Goal: Communication & Community: Answer question/provide support

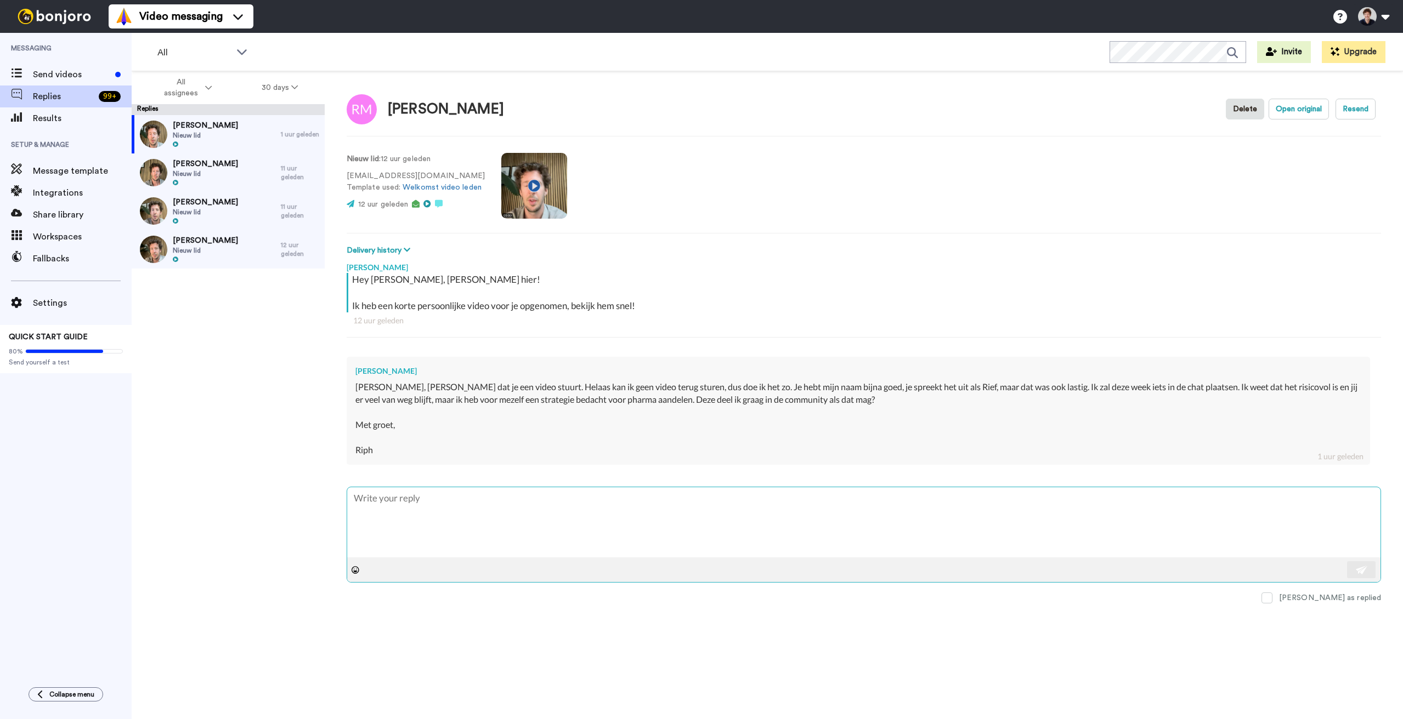
type textarea "H"
type textarea "x"
type textarea "Ha"
type textarea "x"
type textarea "Ha"
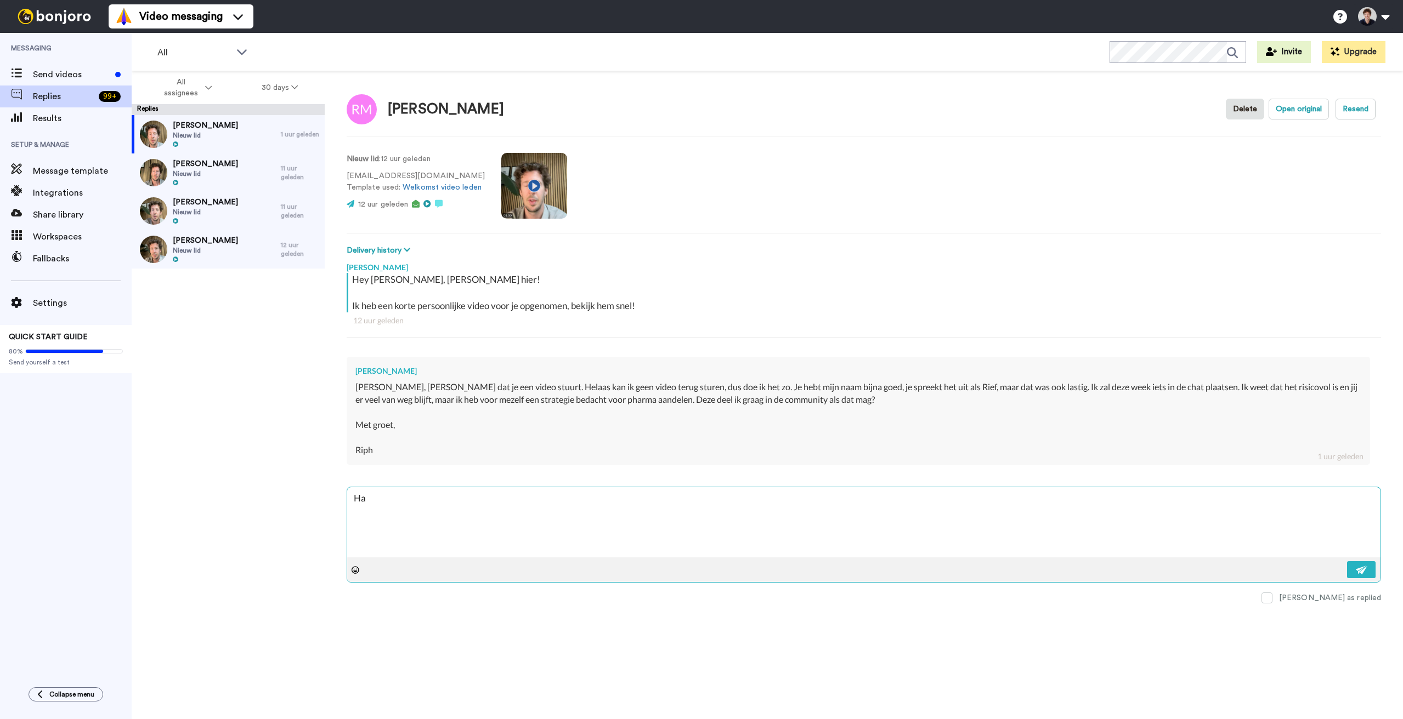
type textarea "x"
type textarea "Ha R"
type textarea "x"
type textarea "Ha Ri"
type textarea "x"
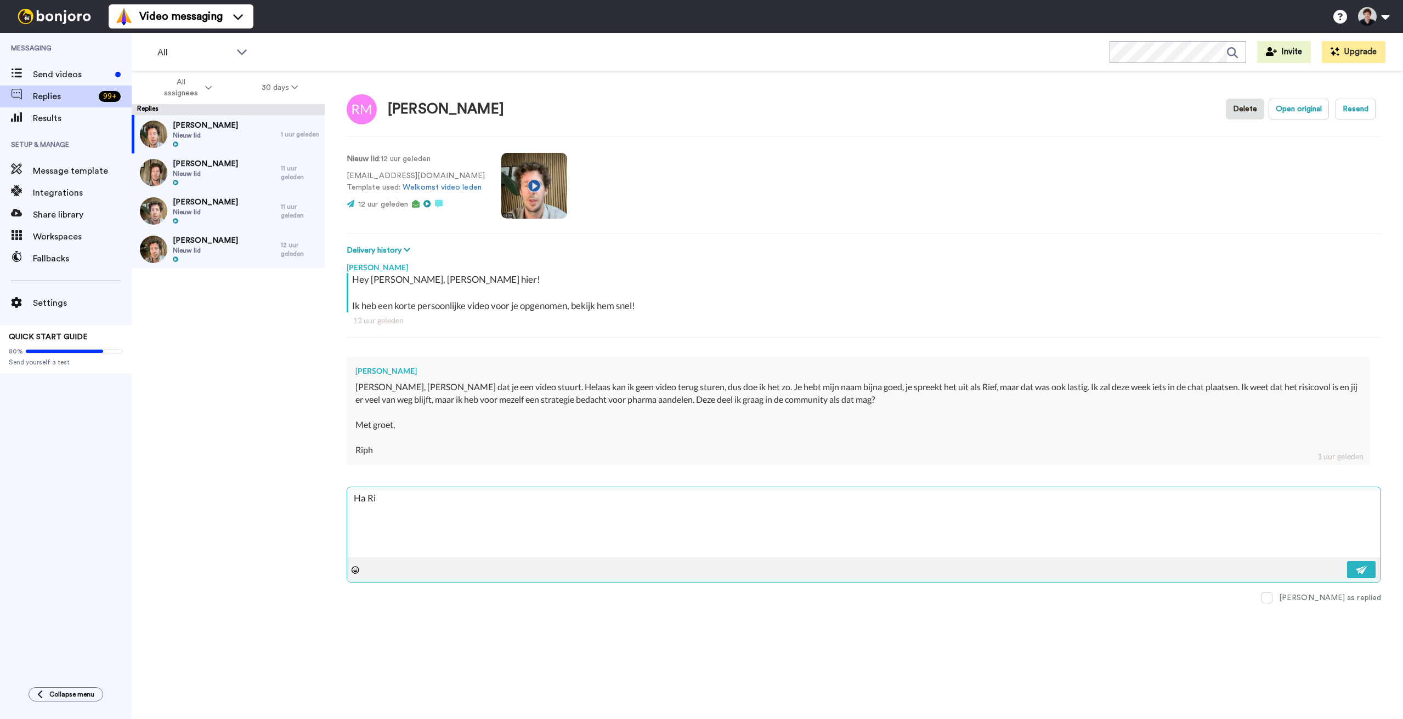
type textarea "Ha Rip"
type textarea "x"
type textarea "Ha Riph"
type textarea "x"
type textarea "Ha Riph,"
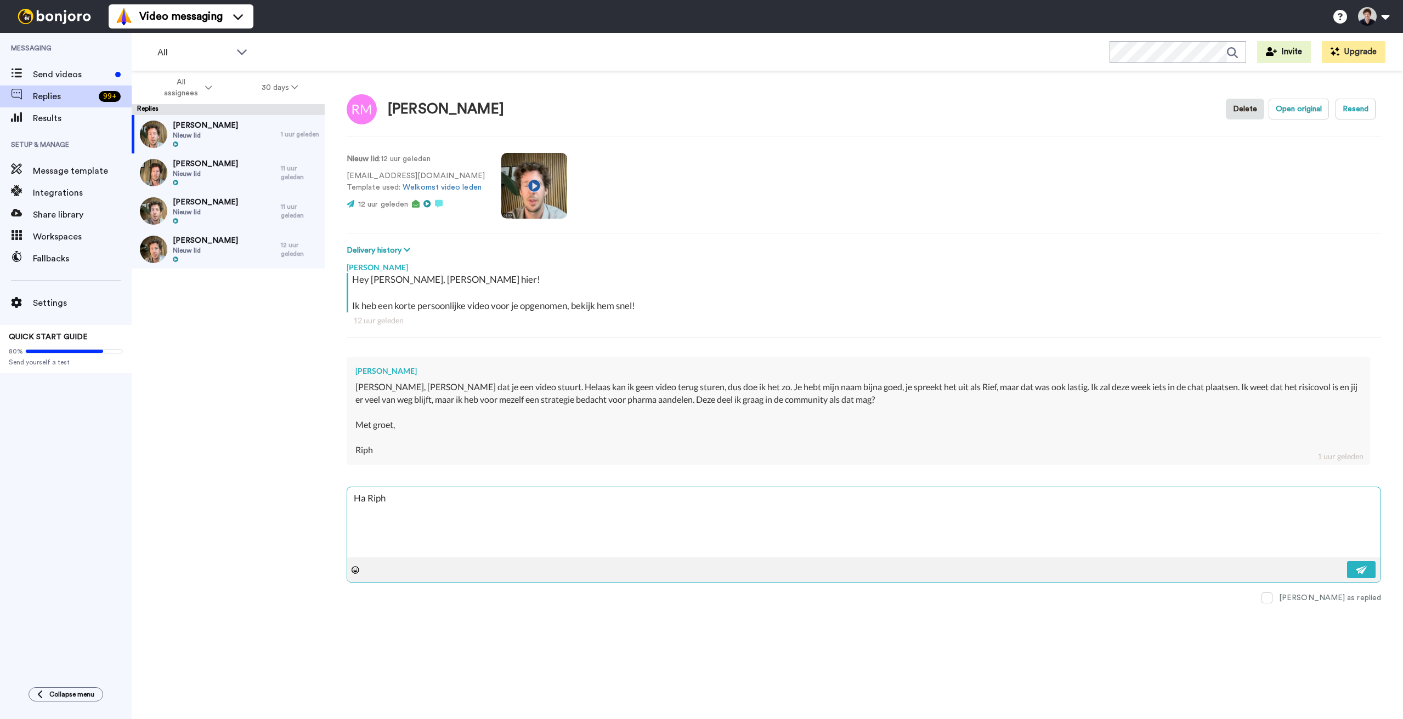
type textarea "x"
type textarea "Ha Riph,"
type textarea "x"
type textarea "Ha Riph, S"
type textarea "x"
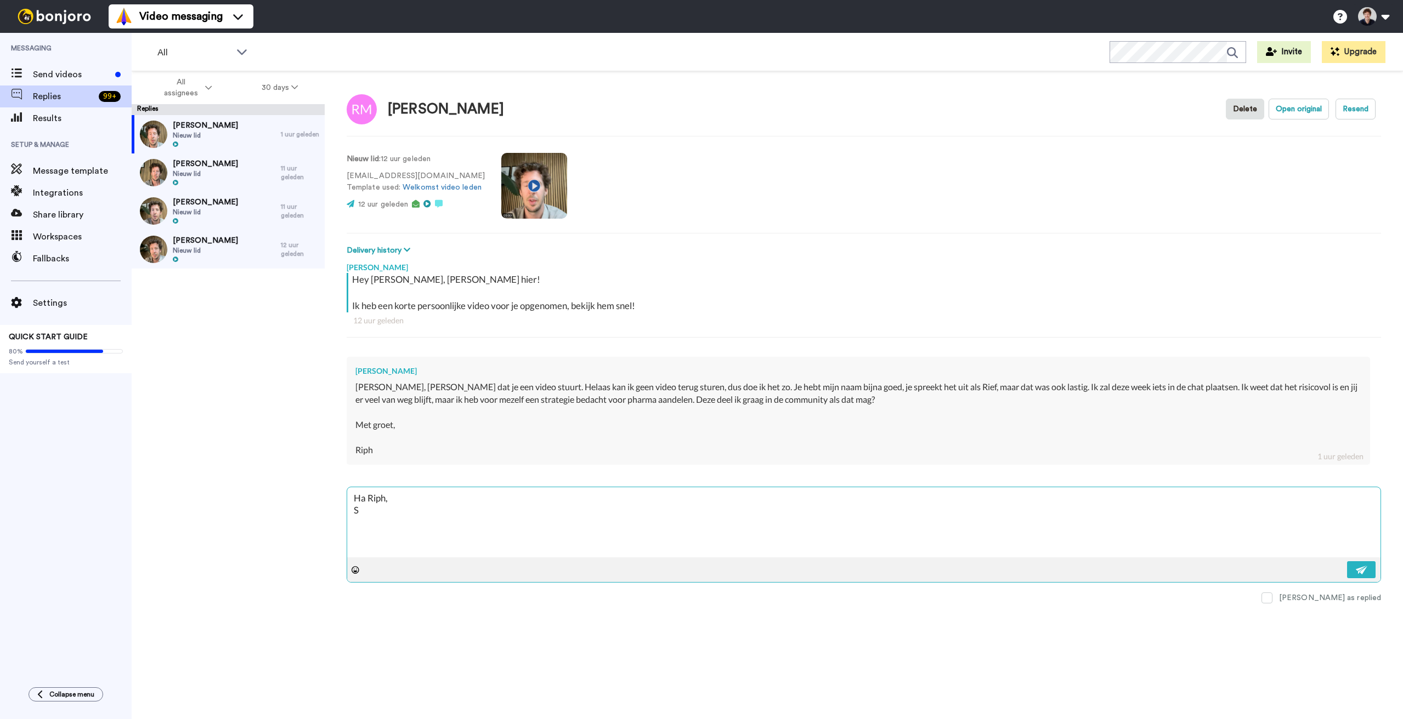
type textarea "Ha Riph, So"
type textarea "x"
type textarea "Ha Riph, Sor"
type textarea "x"
type textarea "Ha Riph, Sorr"
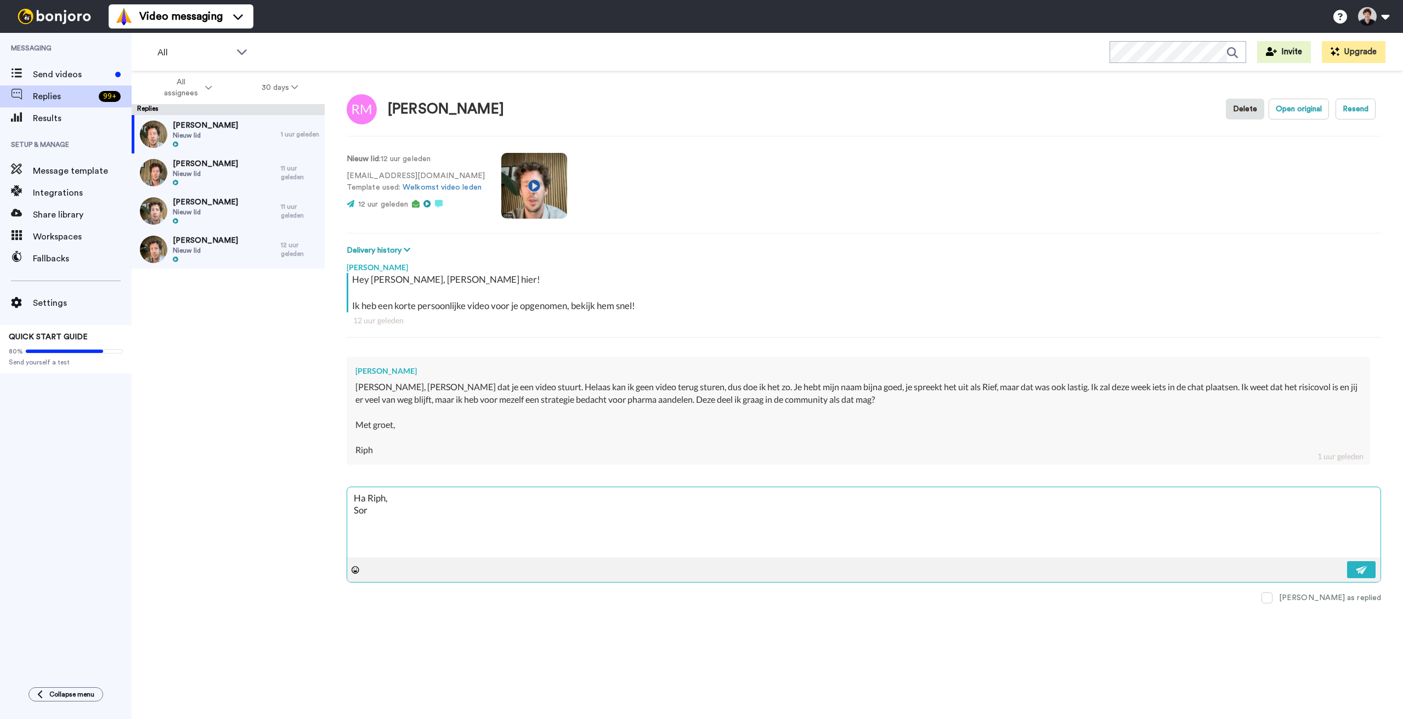
type textarea "x"
type textarea "Ha Riph, Sorry"
type textarea "x"
type textarea "Ha Riph, Sorry"
type textarea "x"
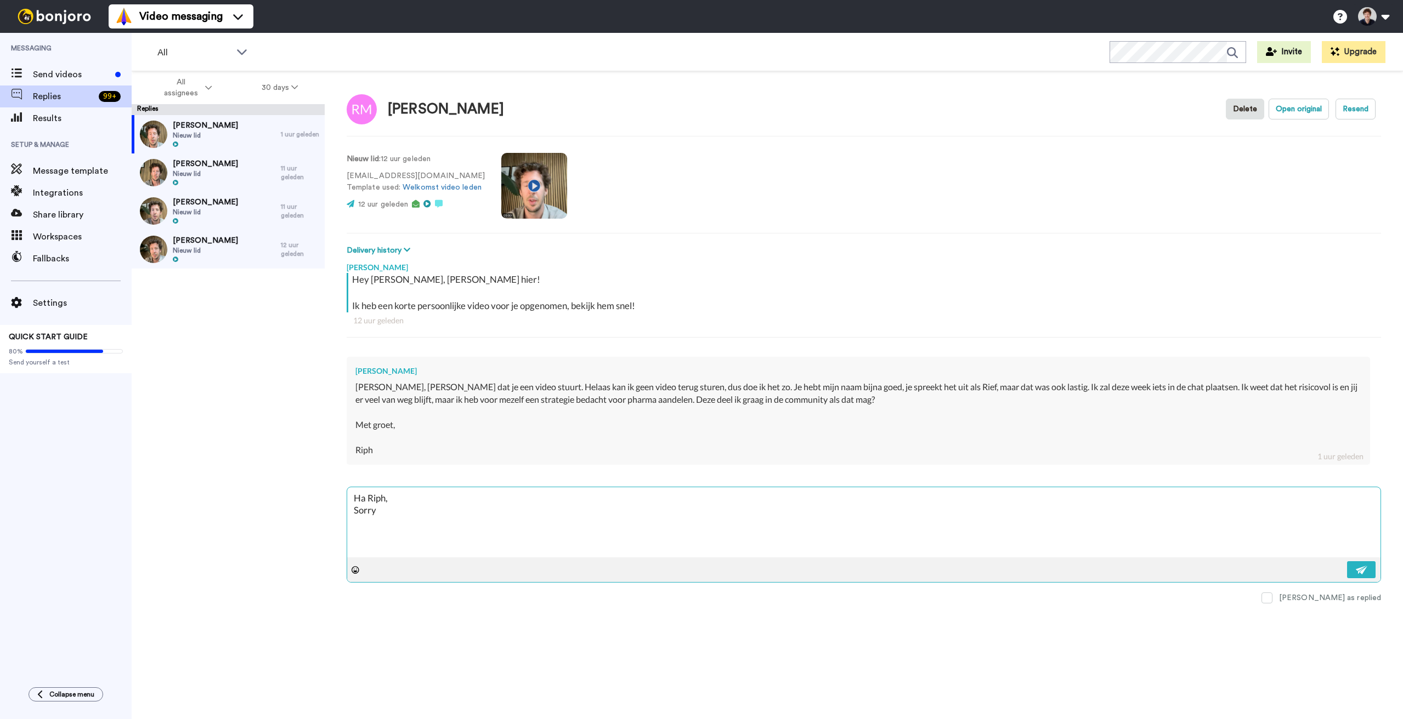
type textarea "Ha Riph, Sorry v"
type textarea "x"
type textarea "Ha Riph, Sorry vo"
type textarea "x"
type textarea "Ha Riph, Sorry voo"
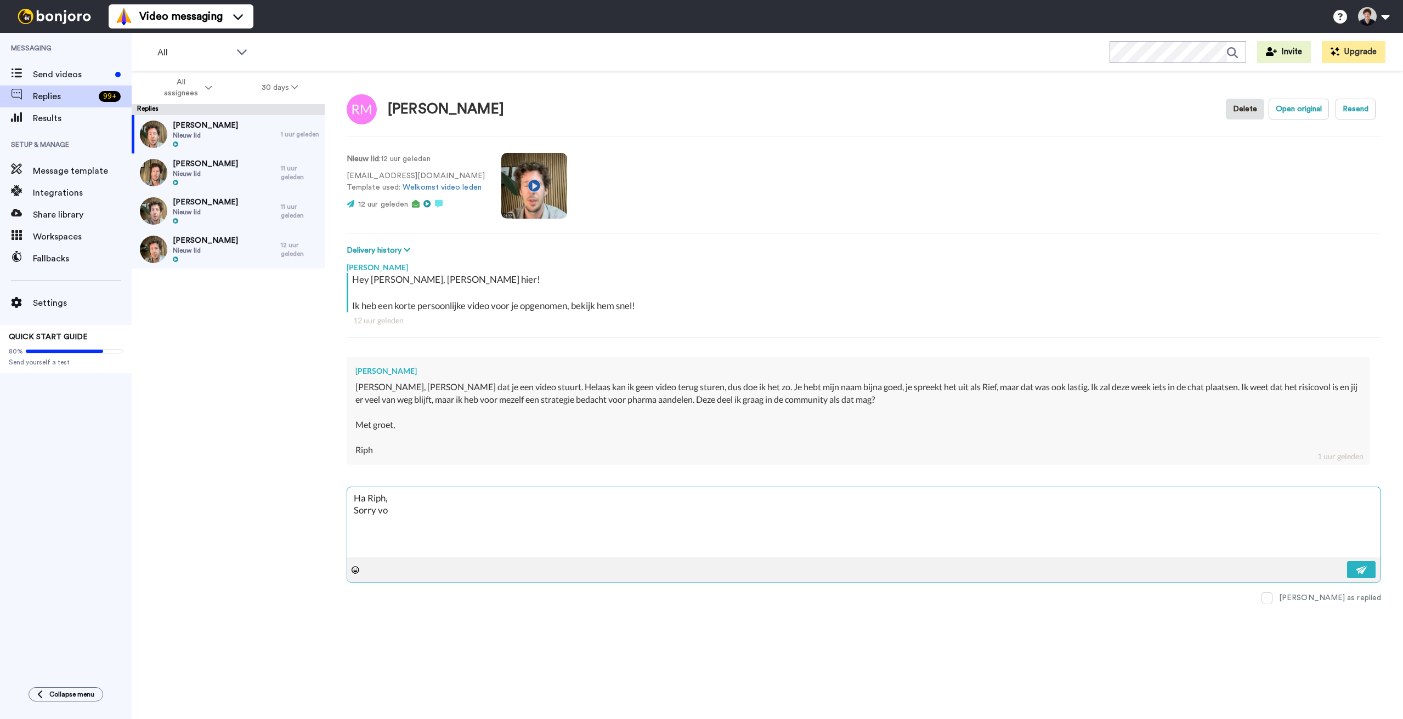
type textarea "x"
type textarea "Ha Riph, Sorry voor"
type textarea "x"
type textarea "Ha Riph, Sorry voor"
type textarea "x"
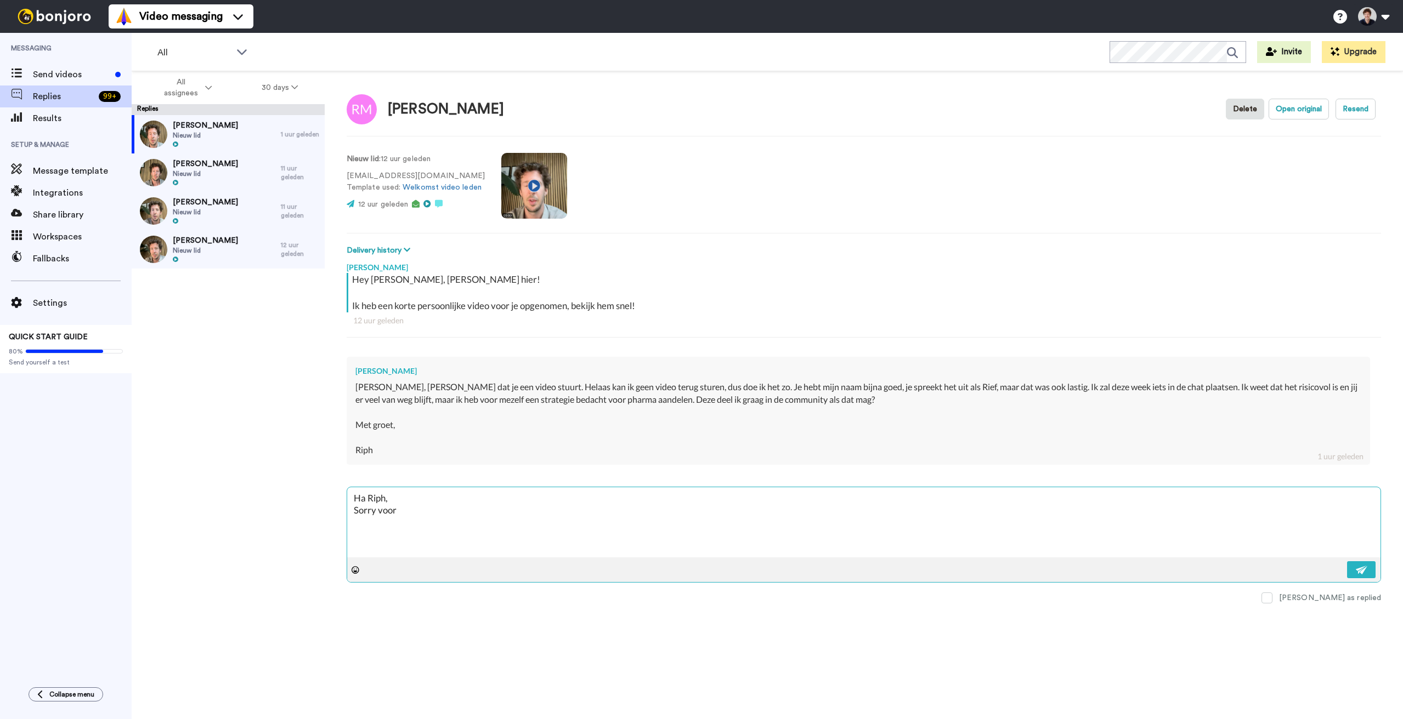
type textarea "Ha Riph, Sorry voor h"
type textarea "x"
type textarea "Ha Riph, Sorry voor he"
type textarea "x"
type textarea "Ha Riph, Sorry voor het"
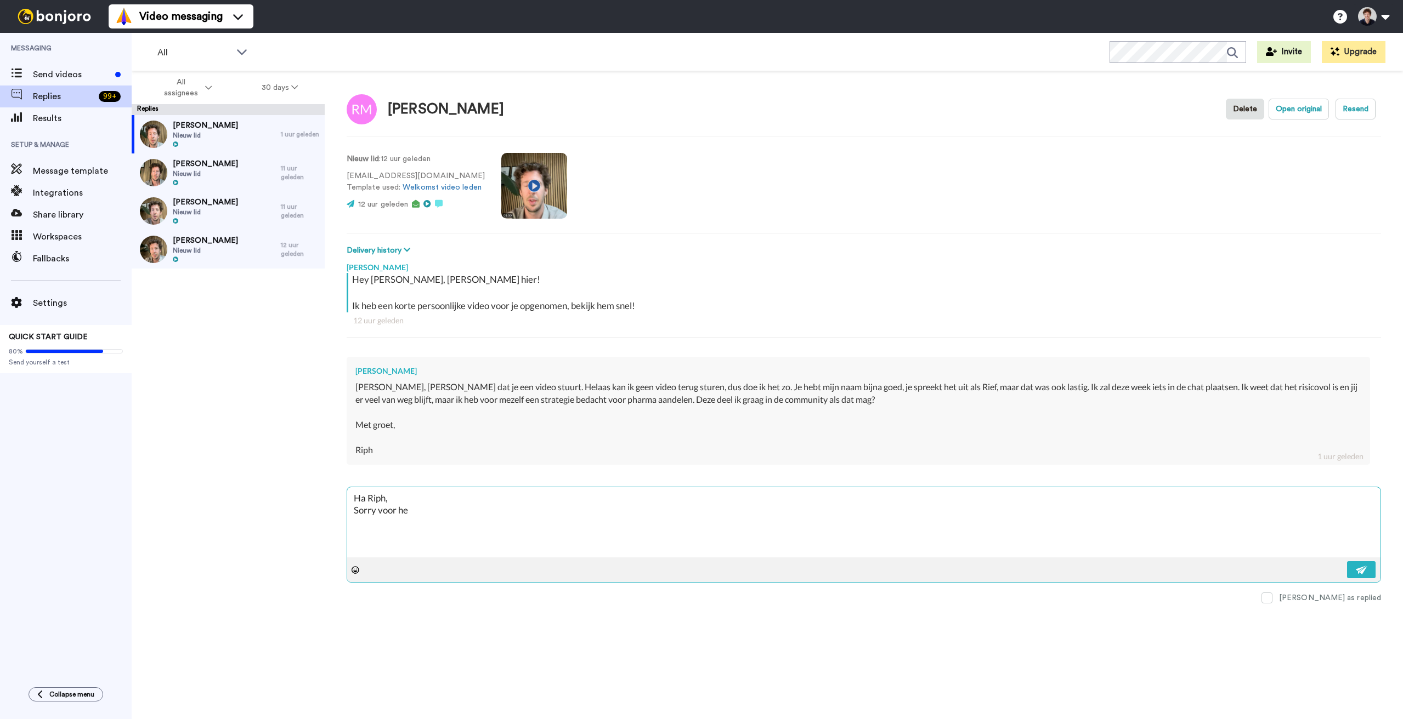
type textarea "x"
type textarea "Ha Riph, Sorry voor het"
type textarea "x"
type textarea "Ha Riph, Sorry voor het v"
type textarea "x"
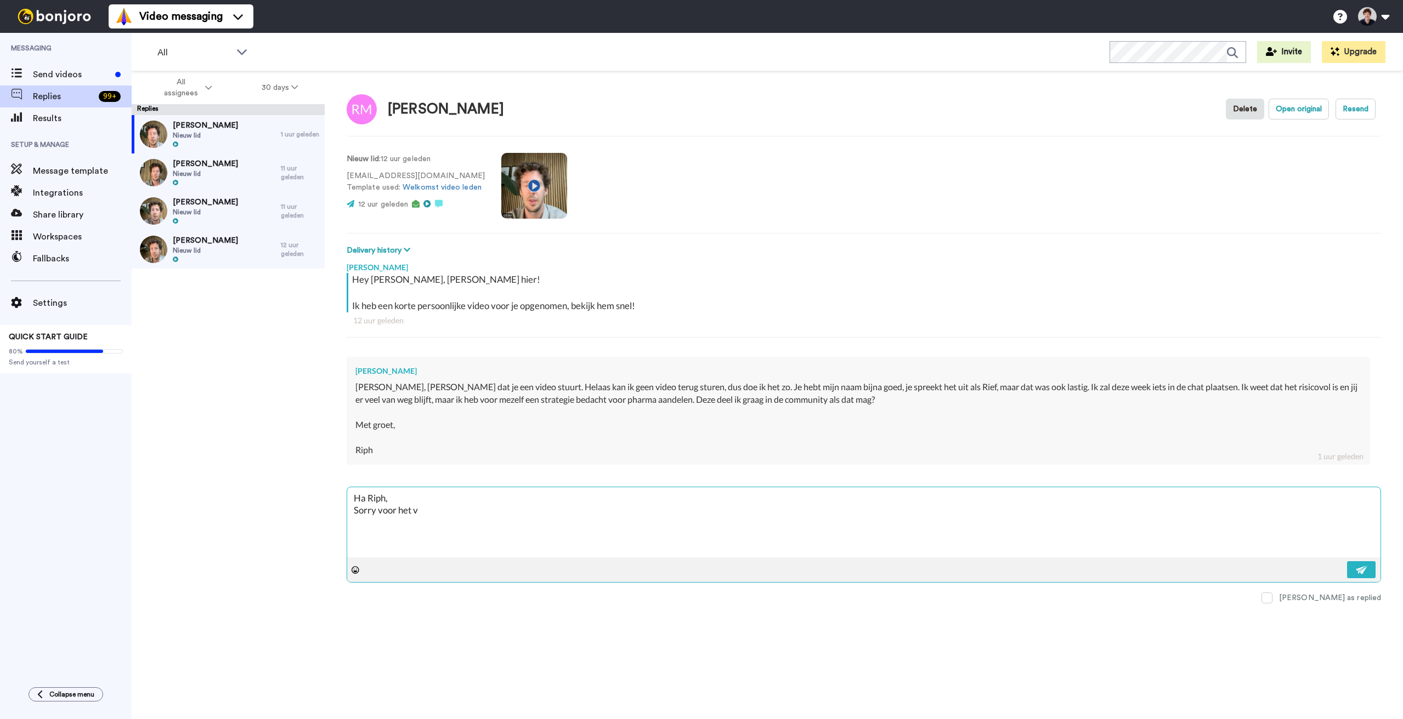
type textarea "Ha Riph, Sorry voor het ve"
type textarea "x"
type textarea "Ha Riph, Sorry voor het ver"
type textarea "x"
type textarea "Ha Riph, Sorry voor het verk"
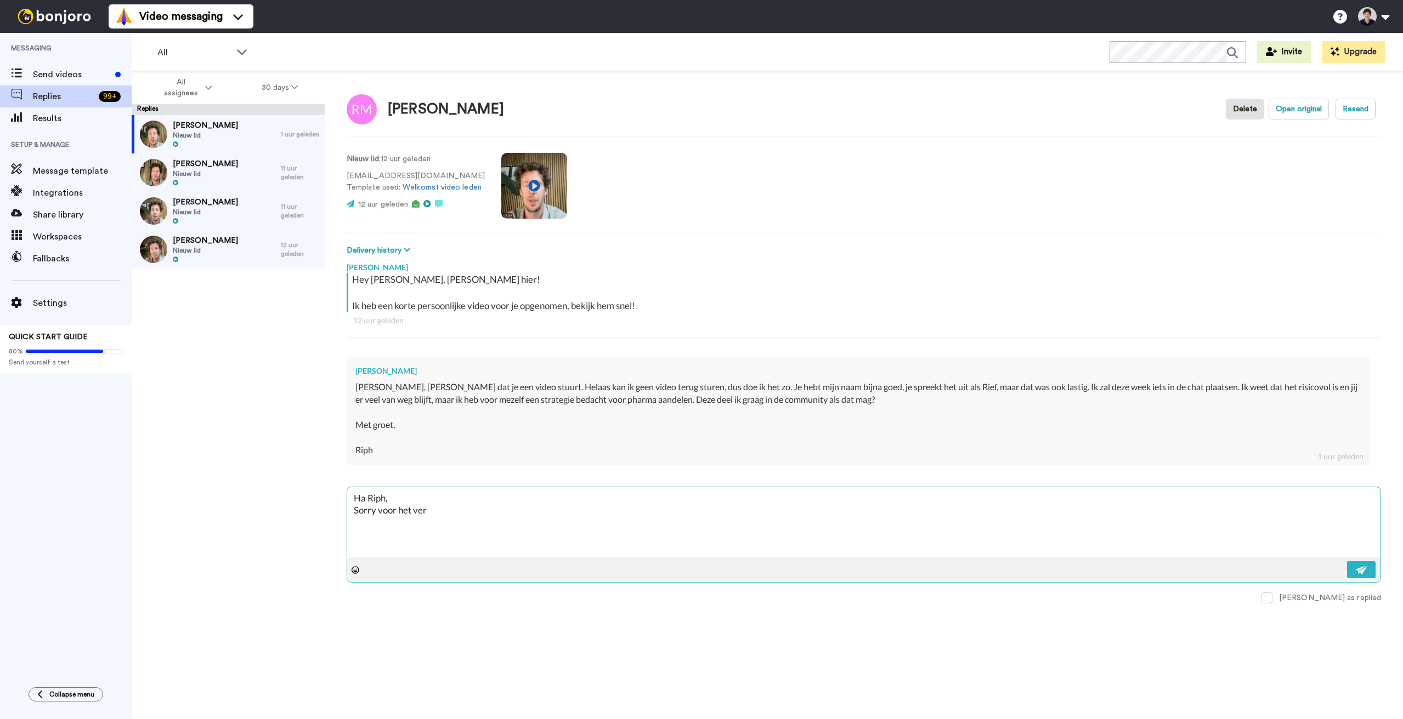
type textarea "x"
type textarea "Ha Riph, Sorry voor het verke"
type textarea "x"
type textarea "Ha Riph, Sorry voor het verkee"
type textarea "x"
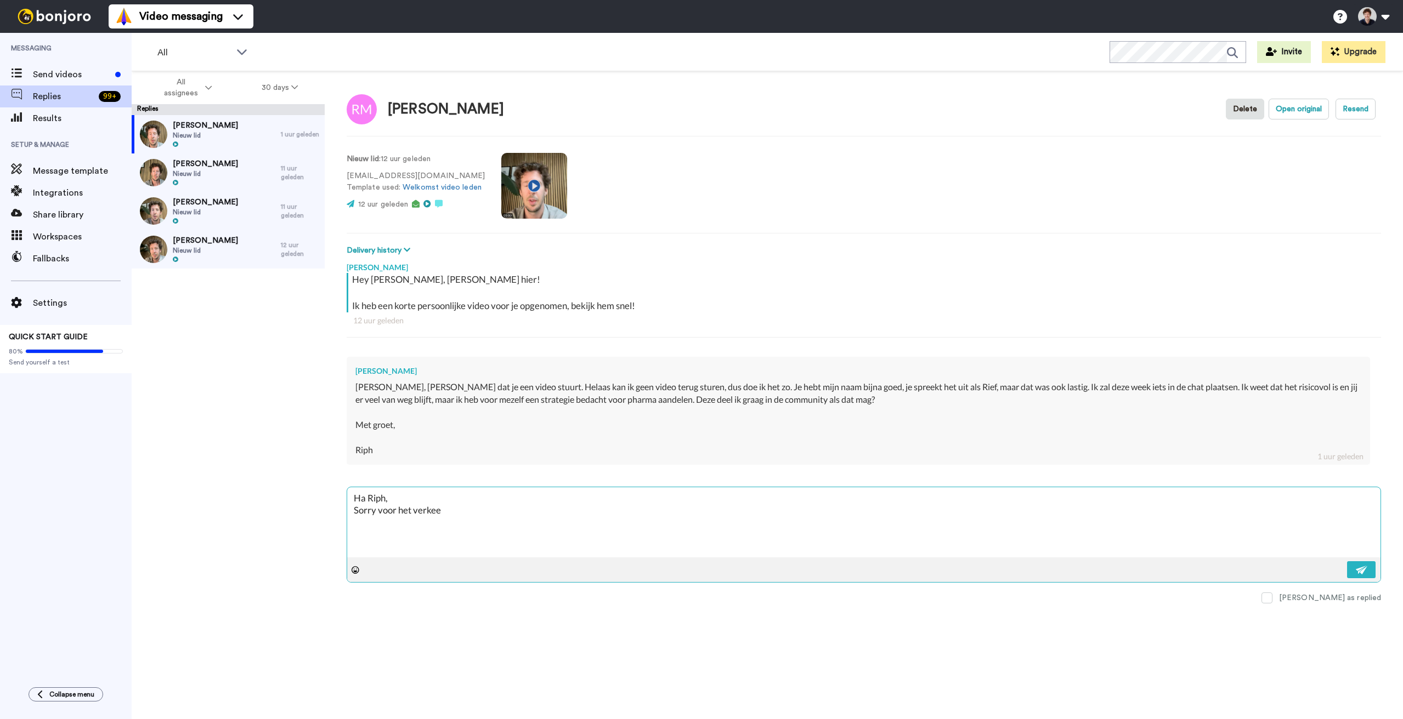
type textarea "Ha Riph, Sorry voor het verkeer"
type textarea "x"
type textarea "Ha Riph, Sorry voor het verkeerd"
type textarea "x"
type textarea "Ha Riph, Sorry voor het verkeerd"
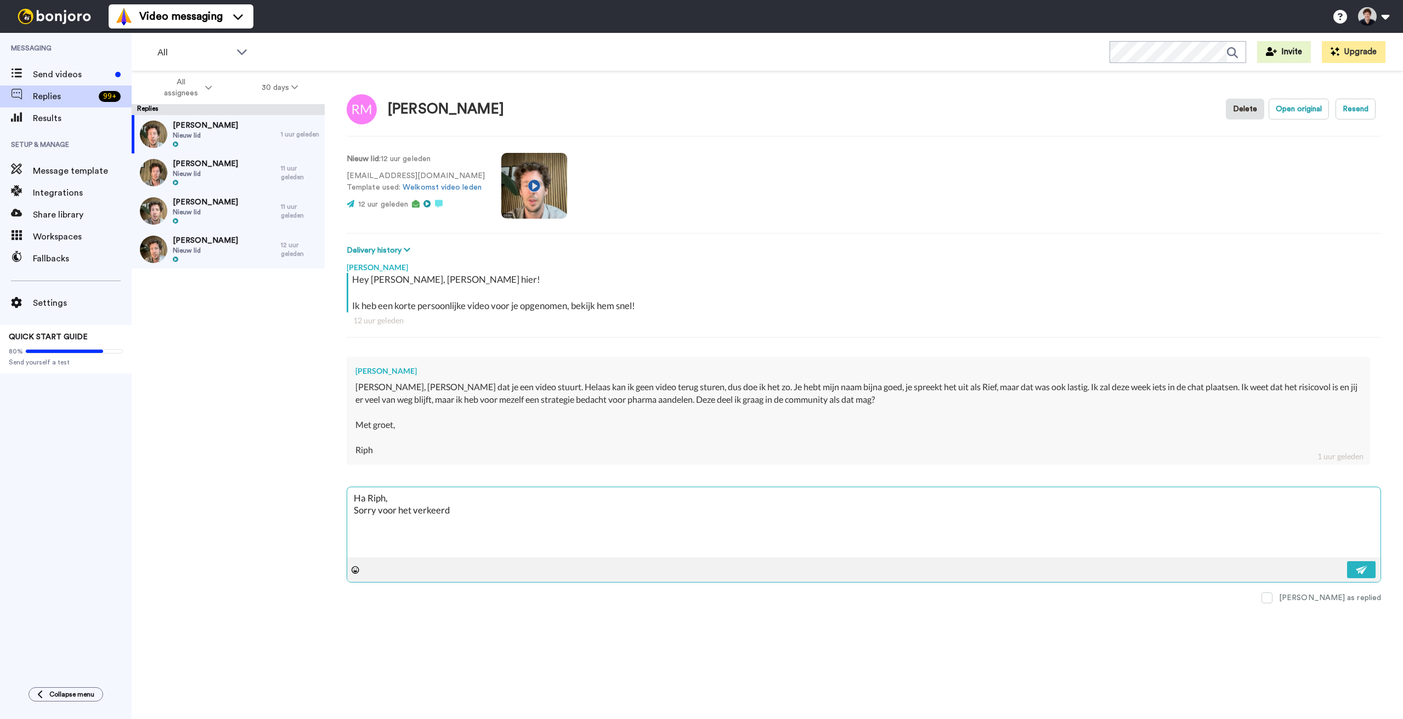
type textarea "x"
type textarea "Ha Riph, Sorry voor het verkeerd u"
type textarea "x"
type textarea "Ha Riph, Sorry voor het verkeerd ui"
type textarea "x"
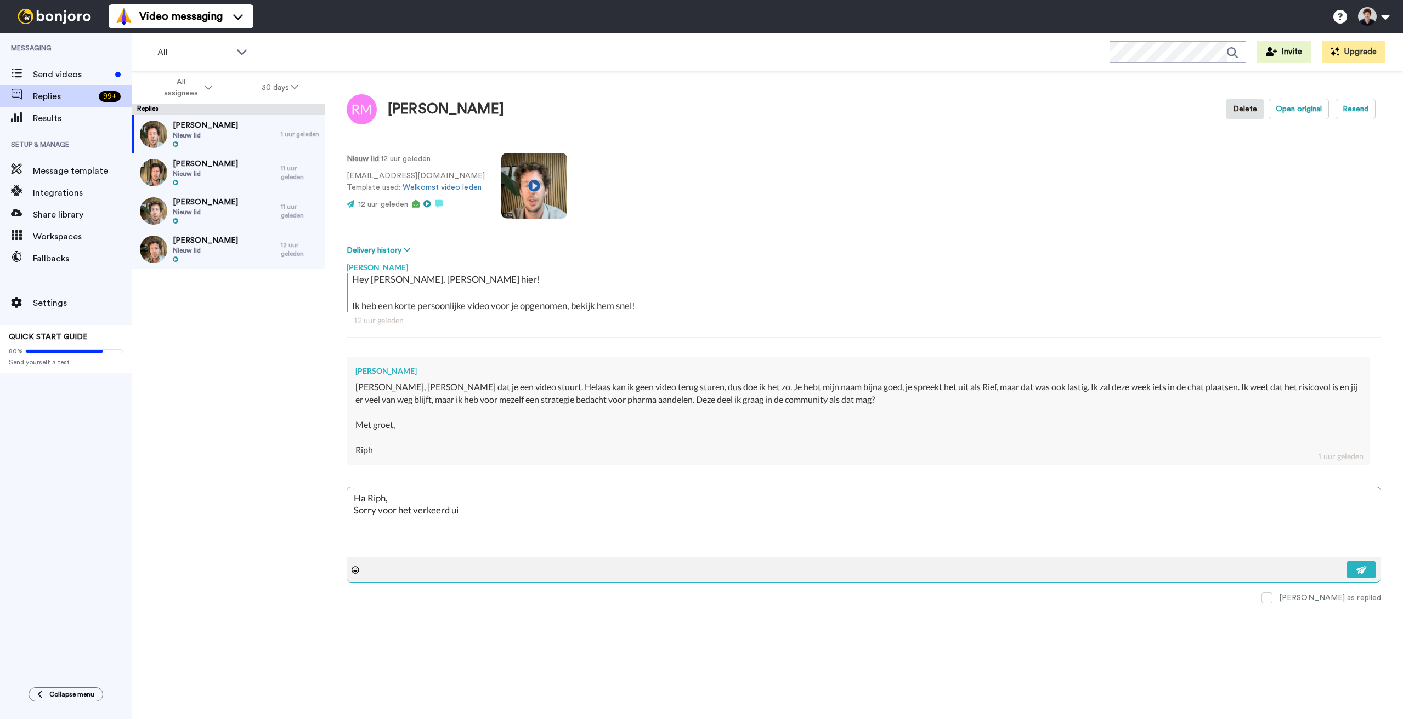
type textarea "Ha Riph, Sorry voor het verkeerd uit"
type textarea "x"
type textarea "Ha Riph, Sorry voor het verkeerd uits"
type textarea "x"
type textarea "Ha Riph, Sorry voor het verkeerd uitsp"
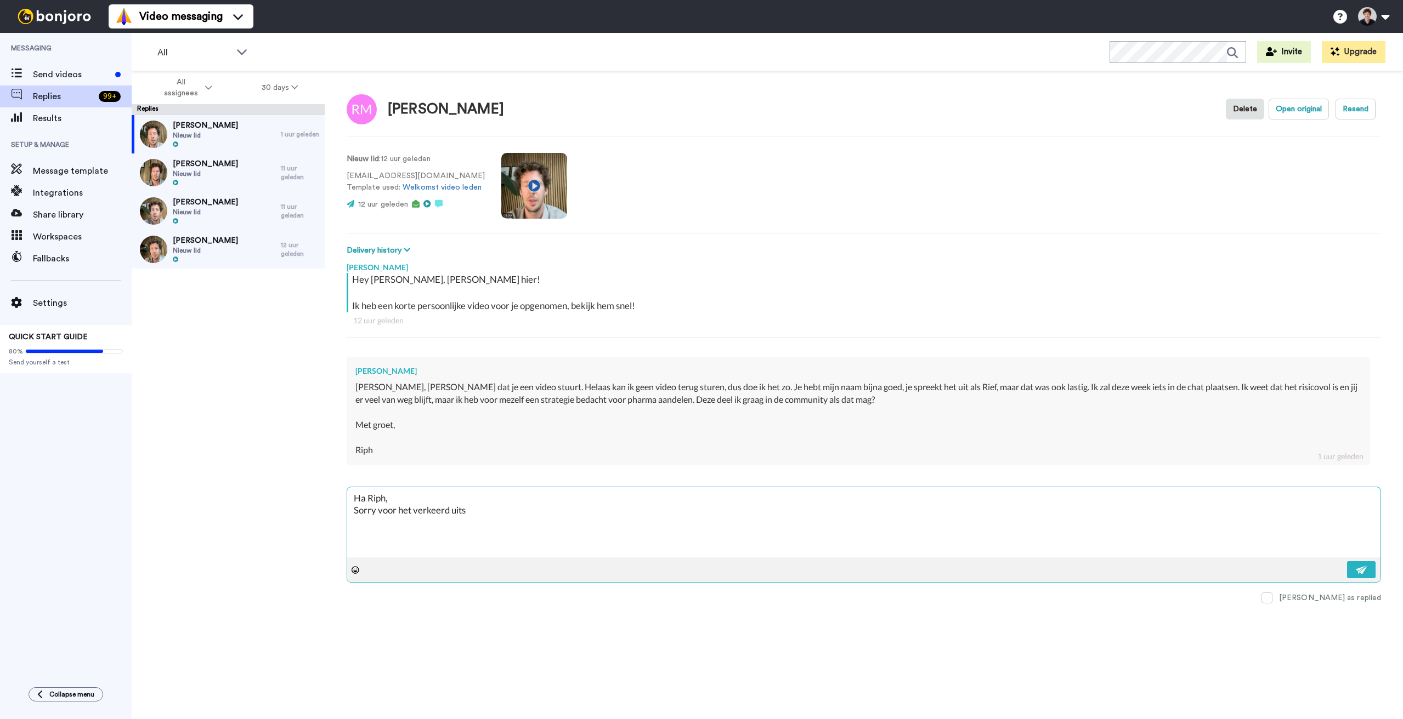
type textarea "x"
type textarea "Ha Riph, Sorry voor het verkeerd uitspr"
type textarea "x"
type textarea "Ha Riph, Sorry voor het verkeerd uitspre"
type textarea "x"
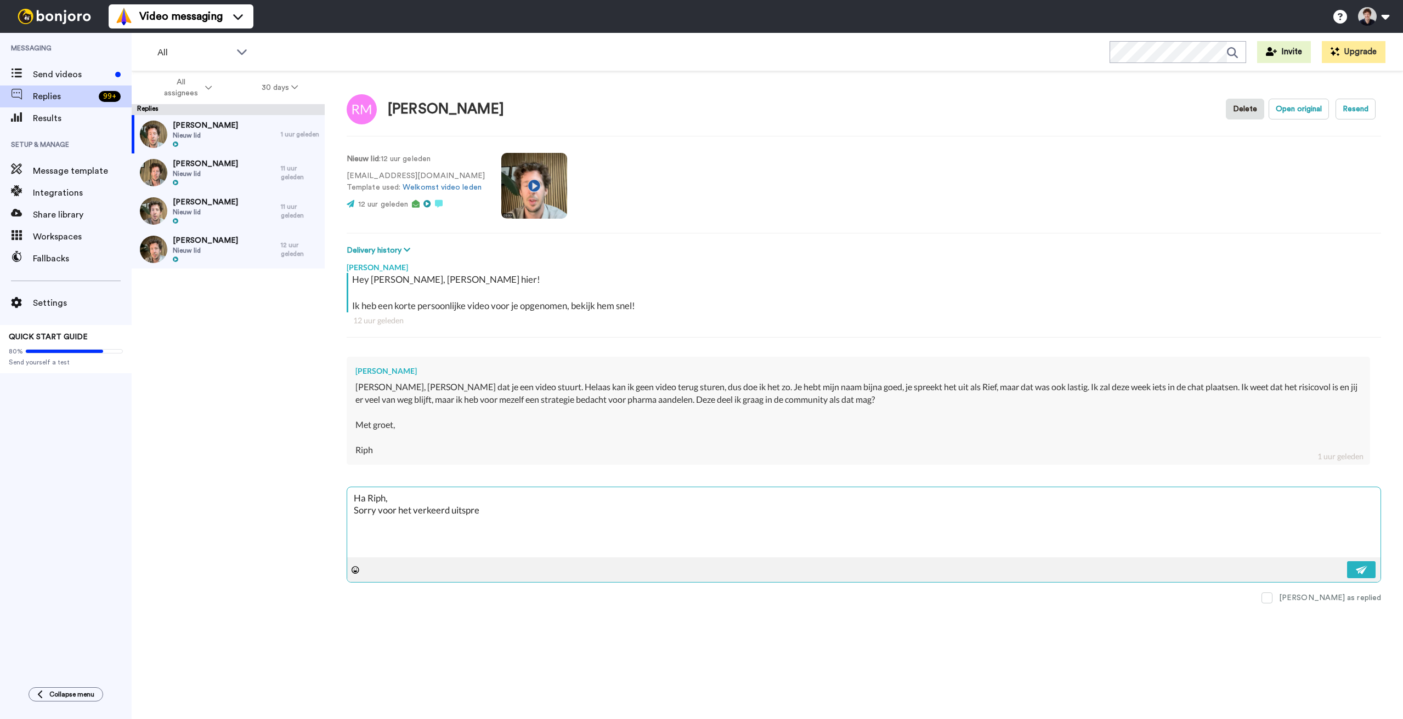
type textarea "Ha Riph, Sorry voor het verkeerd uitsprek"
type textarea "x"
type textarea "Ha Riph, Sorry voor het verkeerd uitspreke"
type textarea "x"
type textarea "Ha Riph, Sorry voor het verkeerd uitspreken"
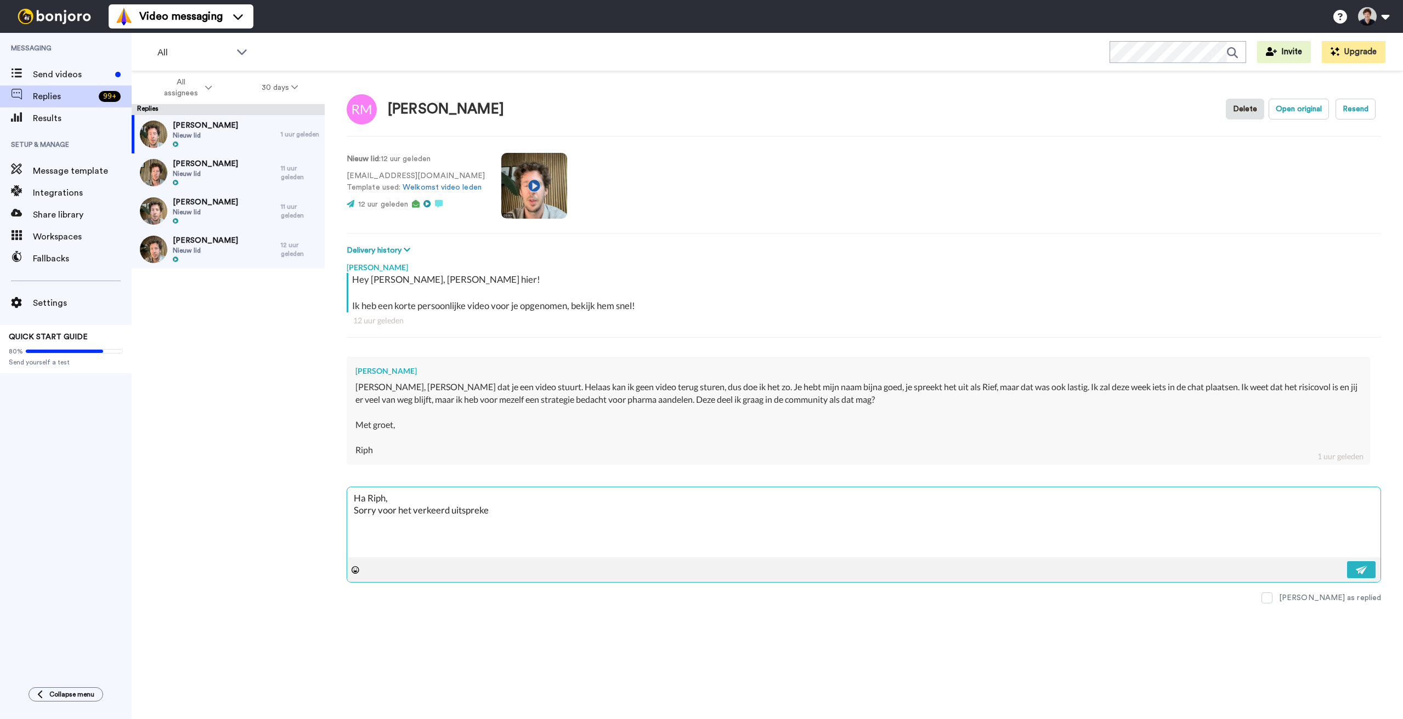
type textarea "x"
type textarea "Ha Riph, Sorry voor het verkeerd uitspreken."
type textarea "x"
type textarea "Ha Riph, Sorry voor het verkeerd uitspreken."
type textarea "x"
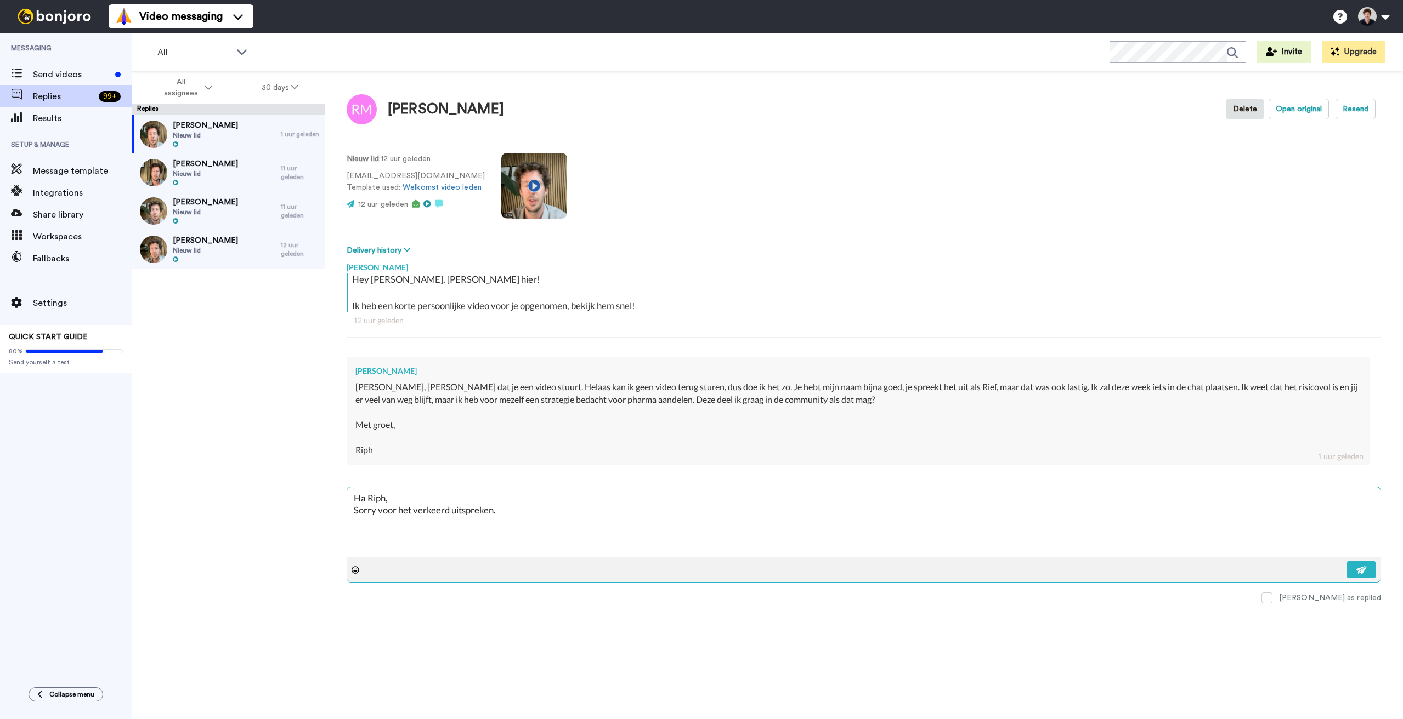
type textarea "Ha Riph, Sorry voor het verkeerd uitspreken. T"
type textarea "x"
type textarea "Ha Riph, Sorry voor het verkeerd uitspreken. Th"
type textarea "x"
type textarea "Ha Riph, Sorry voor het verkeerd uitspreken. Tha"
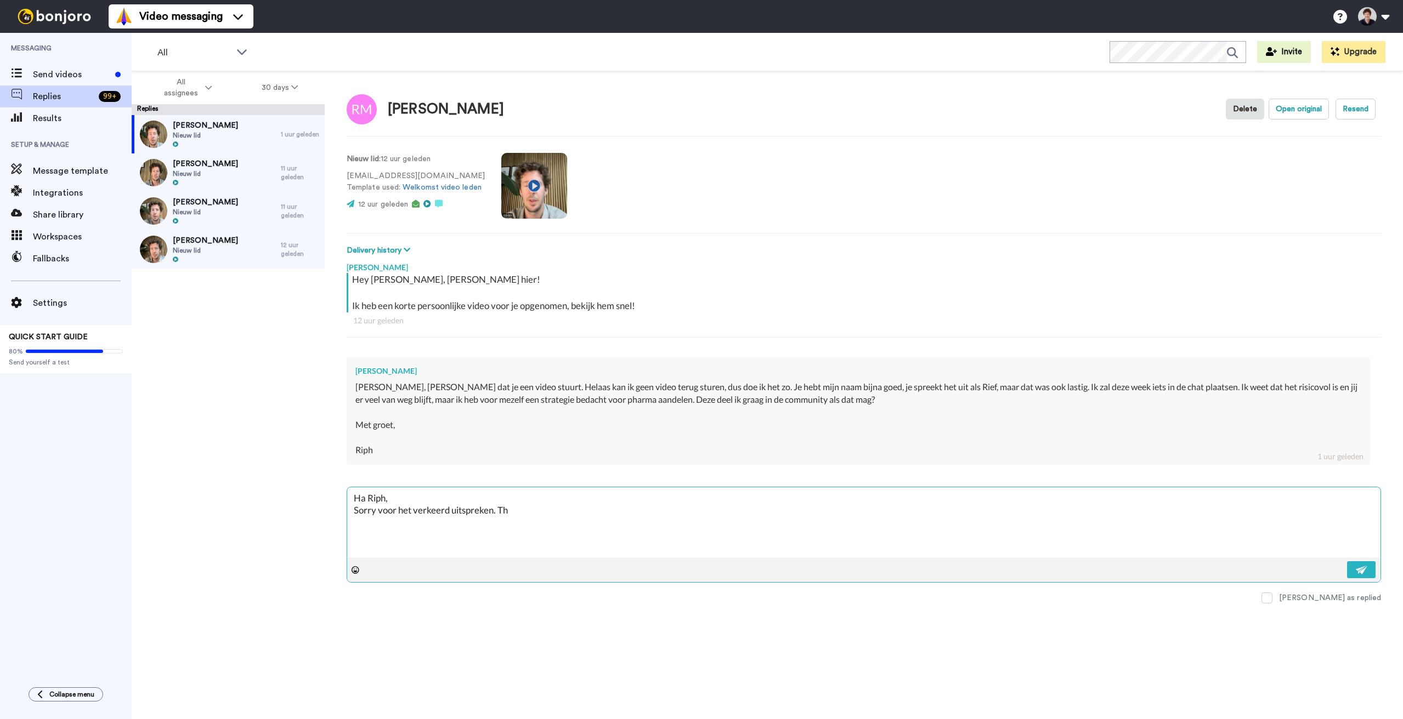
type textarea "x"
type textarea "Ha Riph, Sorry voor het verkeerd uitspreken. Than"
type textarea "x"
type textarea "Ha Riph, Sorry voor het verkeerd uitspreken. Thank"
type textarea "x"
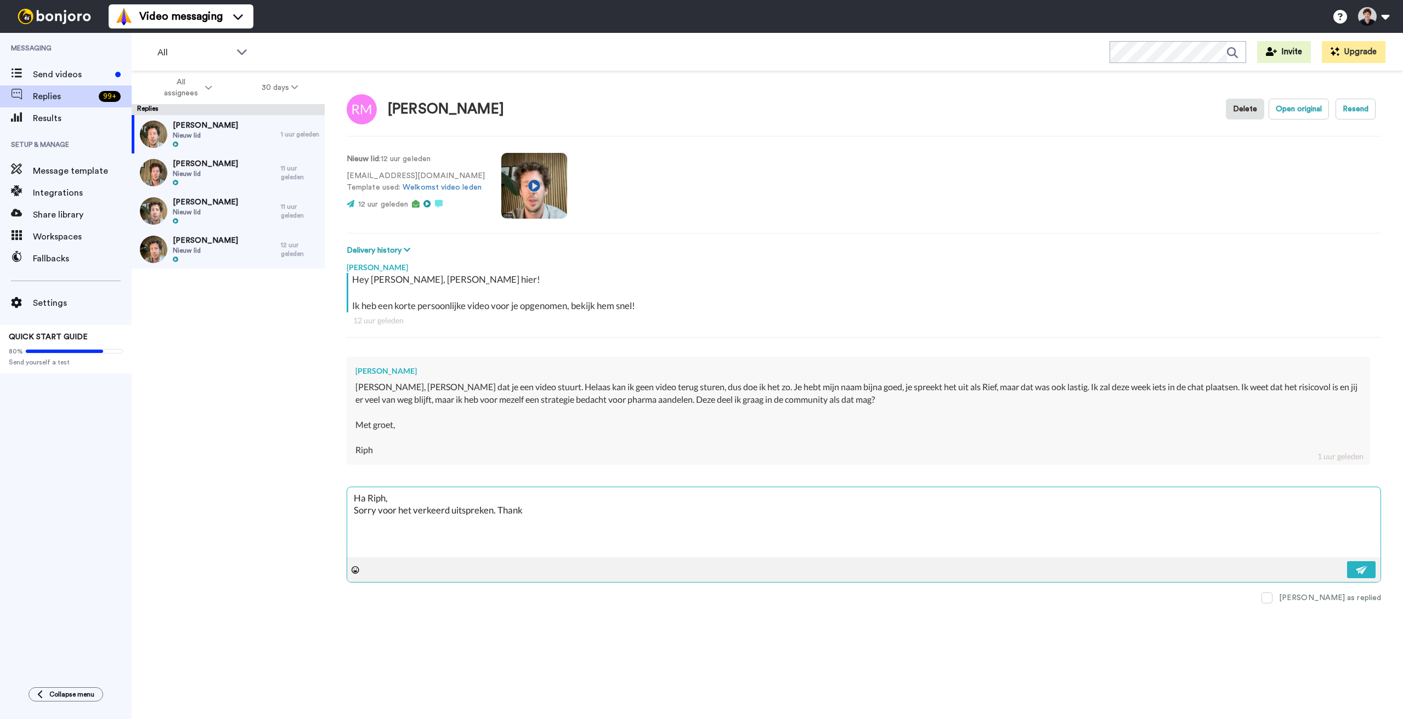
type textarea "Ha Riph, Sorry voor het verkeerd uitspreken. Than"
type textarea "x"
type textarea "Ha Riph, Sorry voor het verkeerd uitspreken. Tha"
type textarea "x"
type textarea "Ha Riph, Sorry voor het verkeerd uitspreken. Th"
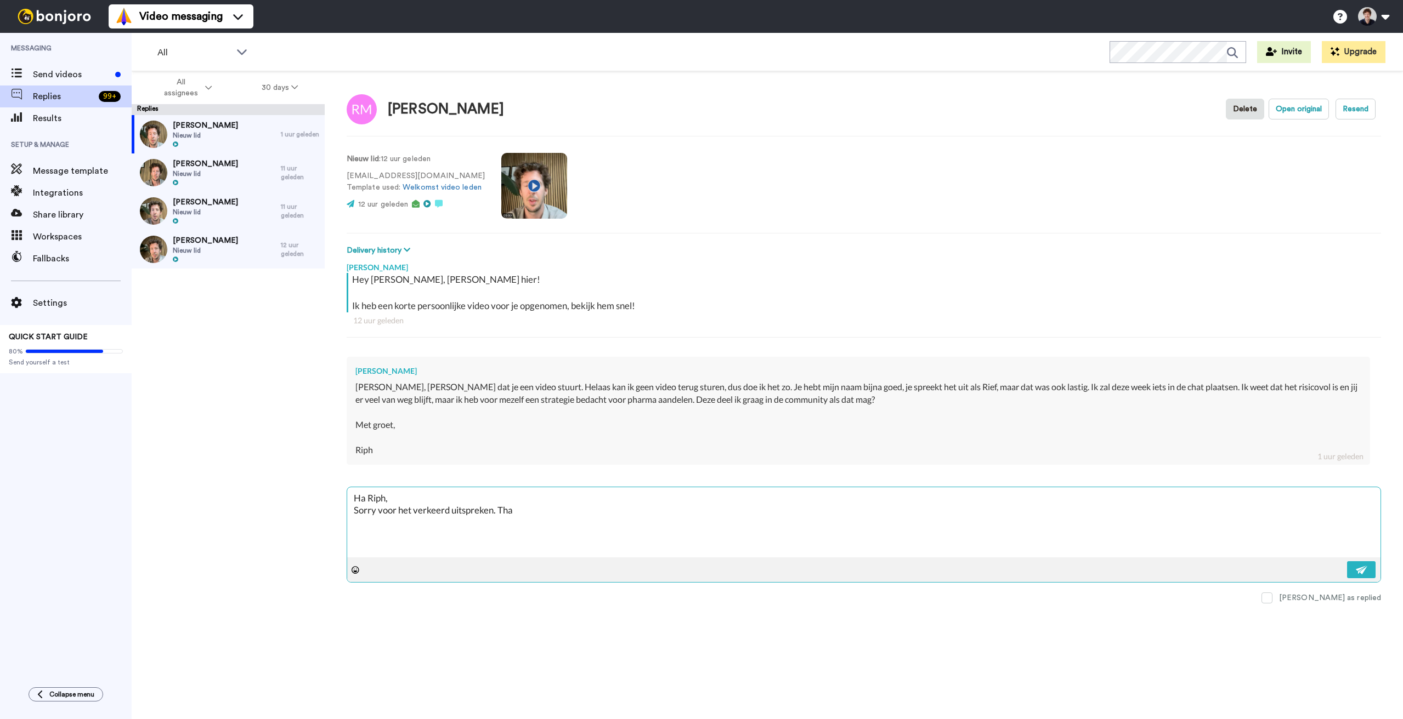
type textarea "x"
type textarea "Ha Riph, Sorry voor het verkeerd uitspreken. T"
type textarea "x"
type textarea "Ha Riph, Sorry voor het verkeerd uitspreken."
type textarea "x"
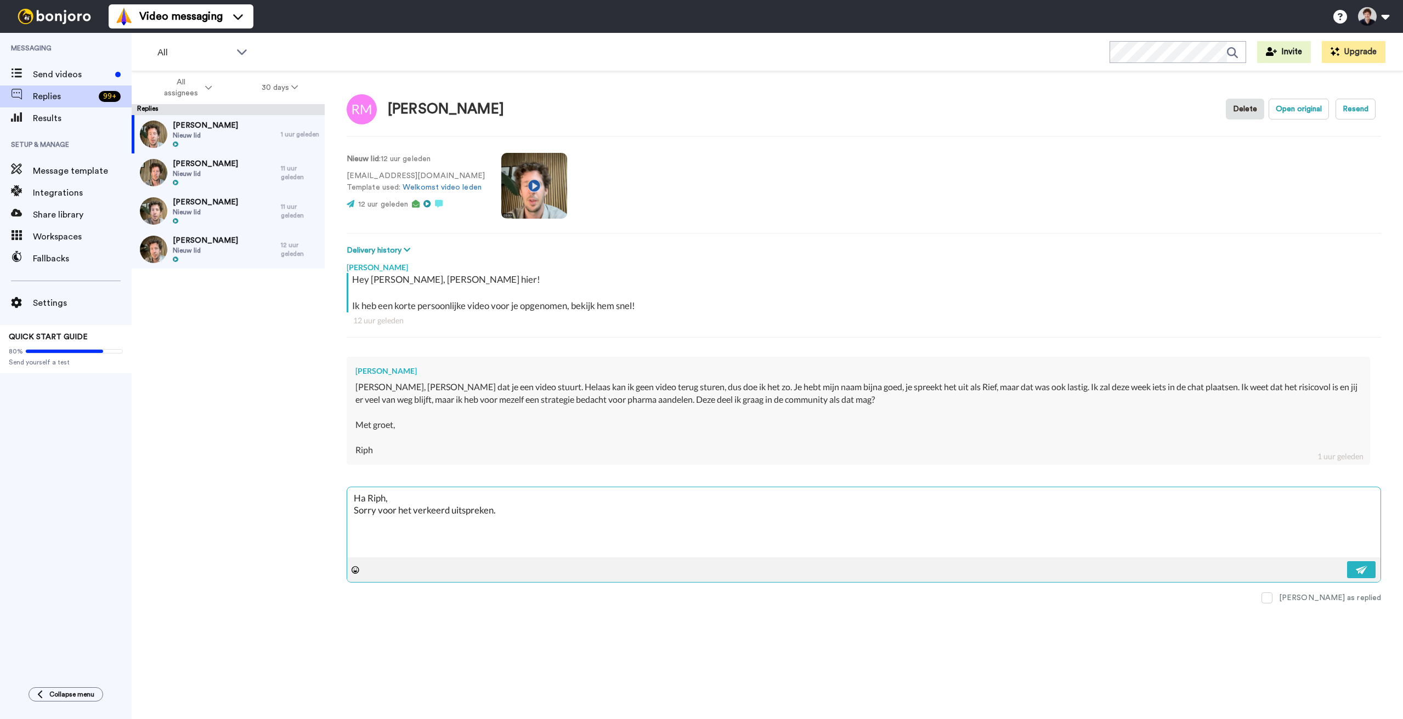
type textarea "Ha Riph, Sorry voor het verkeerd uitspreken."
type textarea "x"
type textarea "Ha Riph, Sorry voor het verkeerd uitspreken. A"
type textarea "x"
type textarea "Ha Riph, Sorry voor het verkeerd uitspreken. Al"
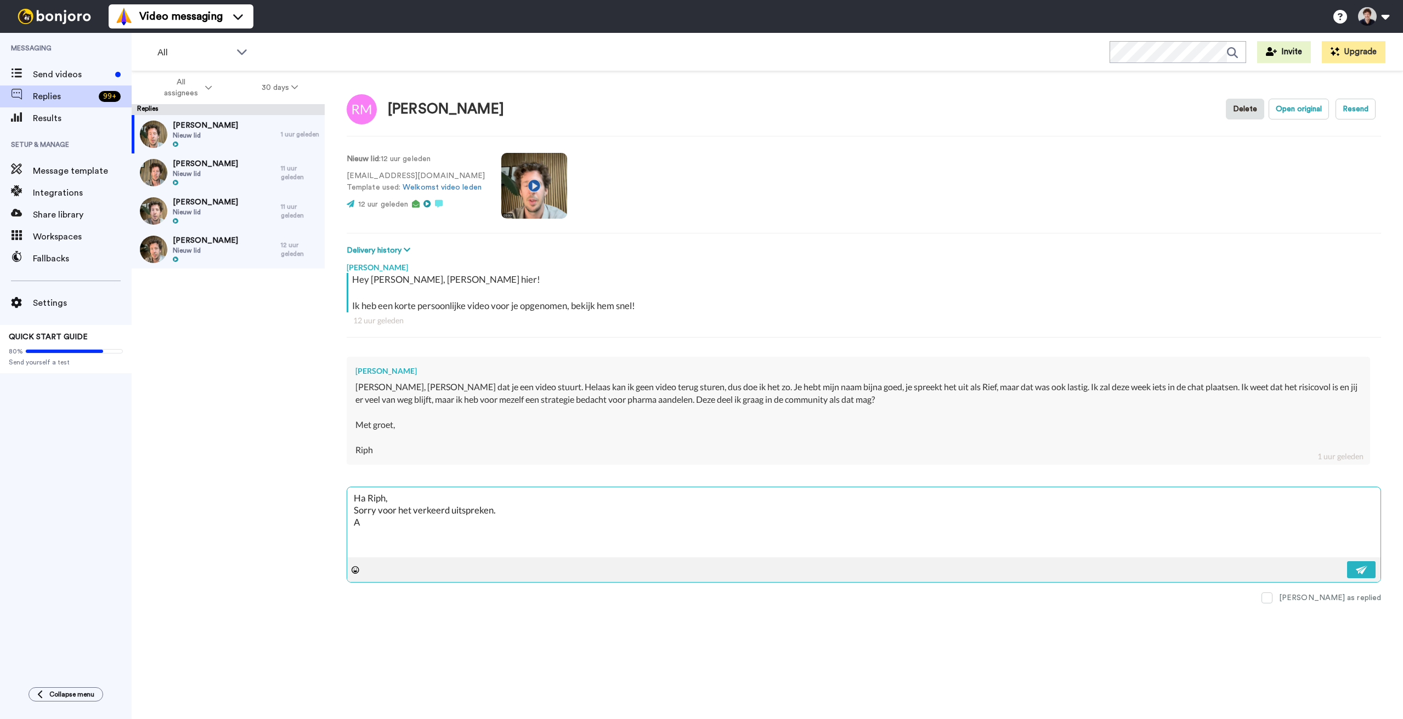
type textarea "x"
type textarea "Ha Riph, Sorry voor het verkeerd uitspreken. Alt"
type textarea "x"
type textarea "Ha Riph, Sorry voor het verkeerd uitspreken. Alti"
type textarea "x"
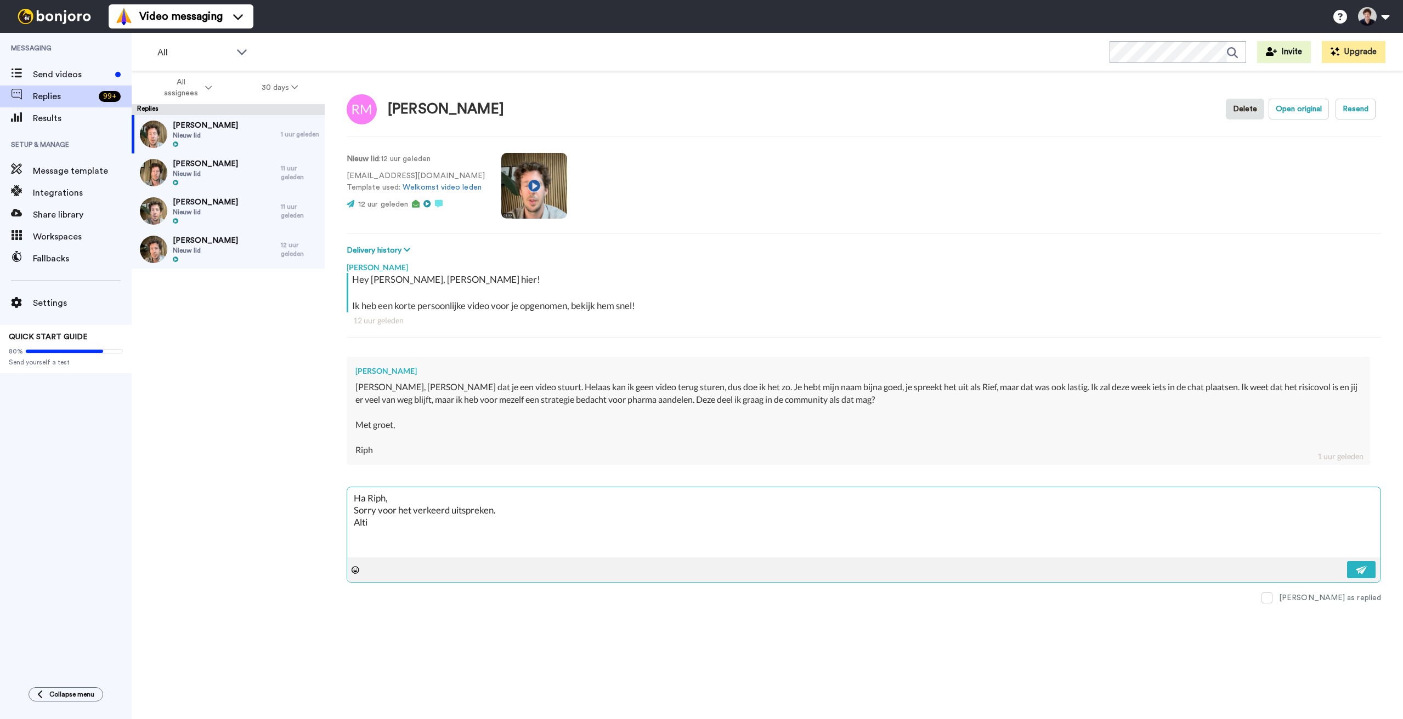
type textarea "Ha Riph, Sorry voor het verkeerd uitspreken. Altij"
type textarea "x"
type textarea "Ha Riph, Sorry voor het verkeerd uitspreken. Altijd"
type textarea "x"
type textarea "Ha Riph, Sorry voor het verkeerd uitspreken. Altijd"
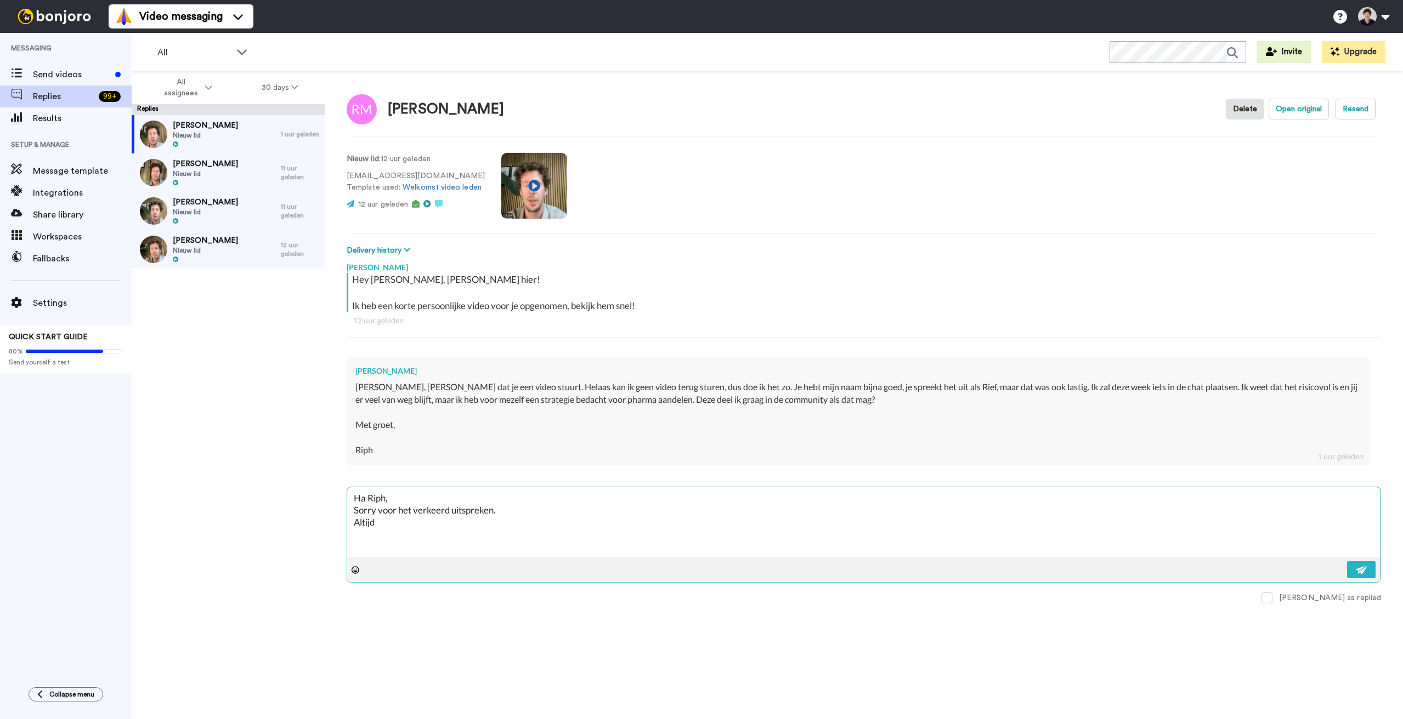
type textarea "x"
type textarea "Ha Riph, Sorry voor het verkeerd uitspreken. Altijd l"
type textarea "x"
type textarea "Ha Riph, Sorry voor het verkeerd uitspreken. Altijd le"
type textarea "x"
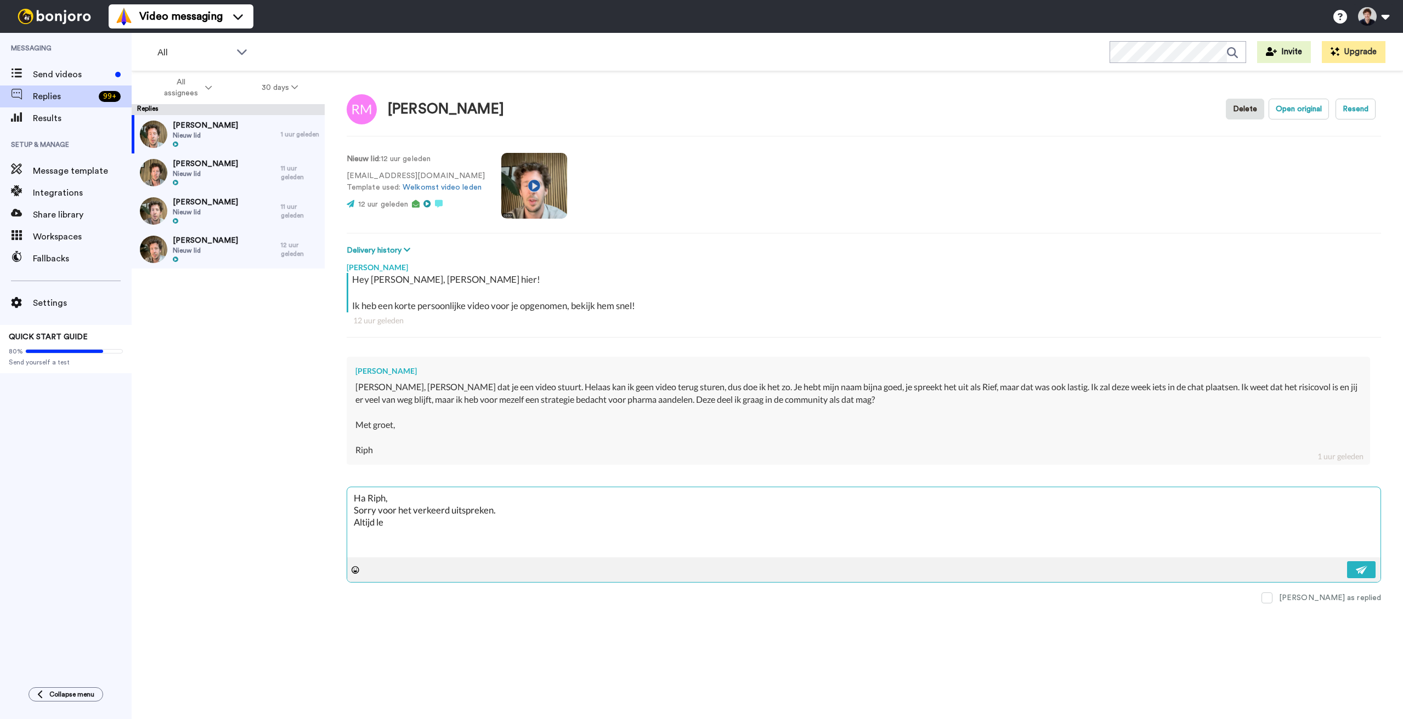
type textarea "Ha Riph, Sorry voor het verkeerd uitspreken. Altijd leu"
type textarea "x"
type textarea "Ha Riph, Sorry voor het verkeerd uitspreken. Altijd leuk"
type textarea "x"
type textarea "Ha Riph, Sorry voor het verkeerd uitspreken. Altijd leuk"
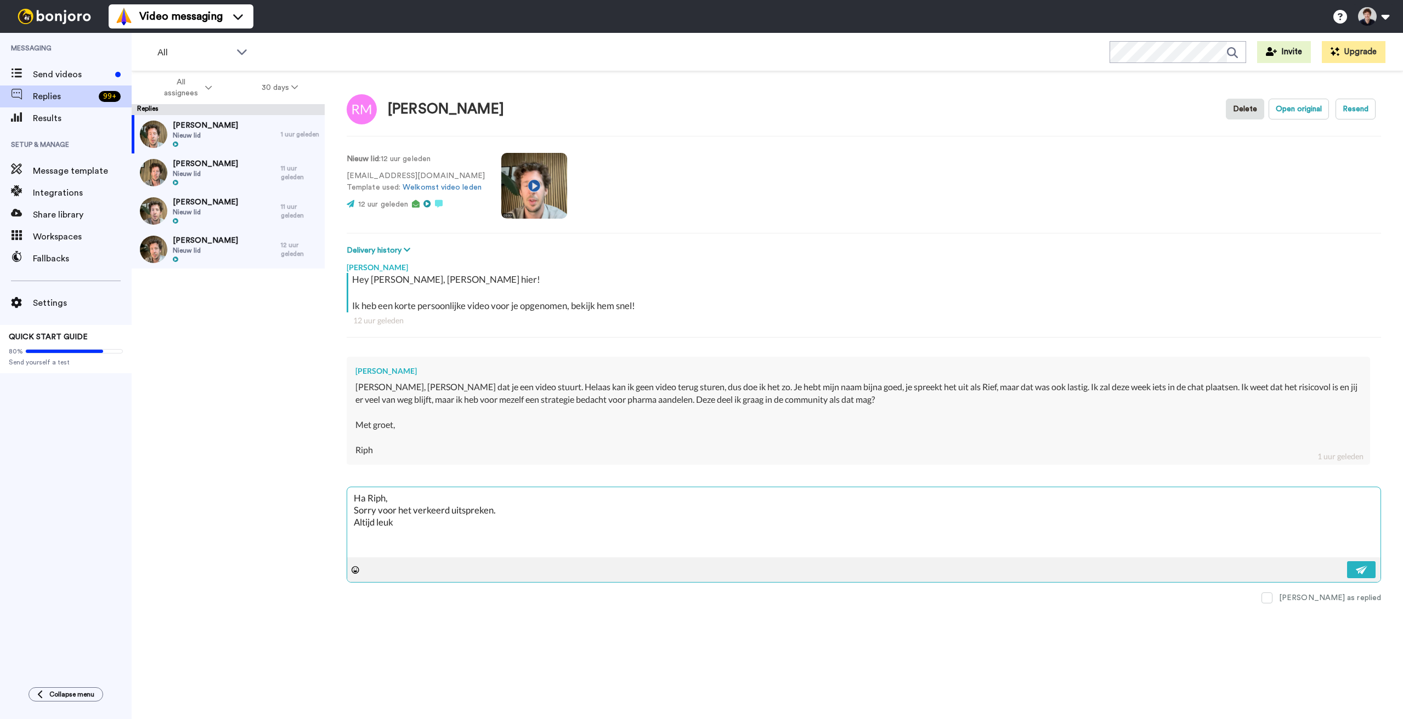
type textarea "x"
type textarea "Ha Riph, Sorry voor het verkeerd uitspreken. Altijd leuk o"
type textarea "x"
type textarea "Ha Riph, Sorry voor het verkeerd uitspreken. Altijd leuk om"
type textarea "x"
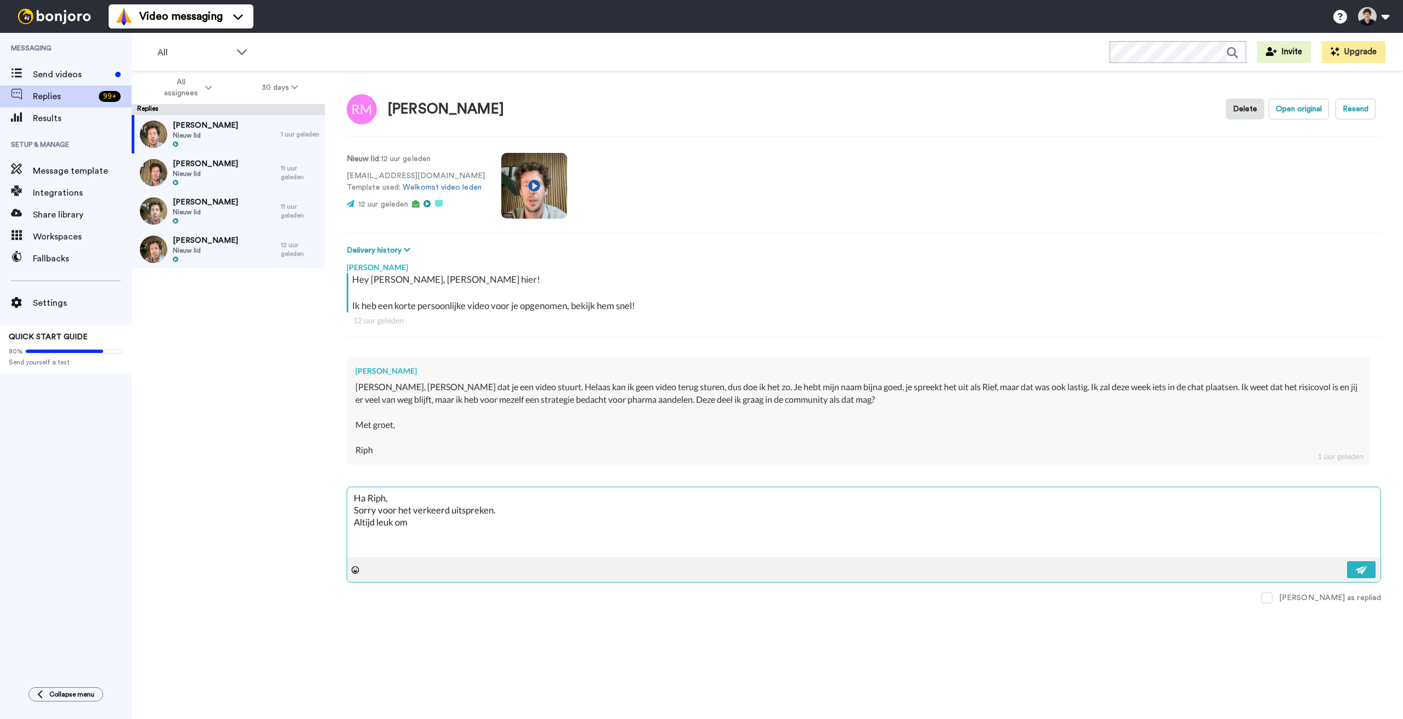
type textarea "Ha Riph, Sorry voor het verkeerd uitspreken. Altijd leuk om"
type textarea "x"
type textarea "Ha Riph, Sorry voor het verkeerd uitspreken. Altijd leuk om t"
type textarea "x"
type textarea "Ha Riph, Sorry voor het verkeerd uitspreken. Altijd leuk om te"
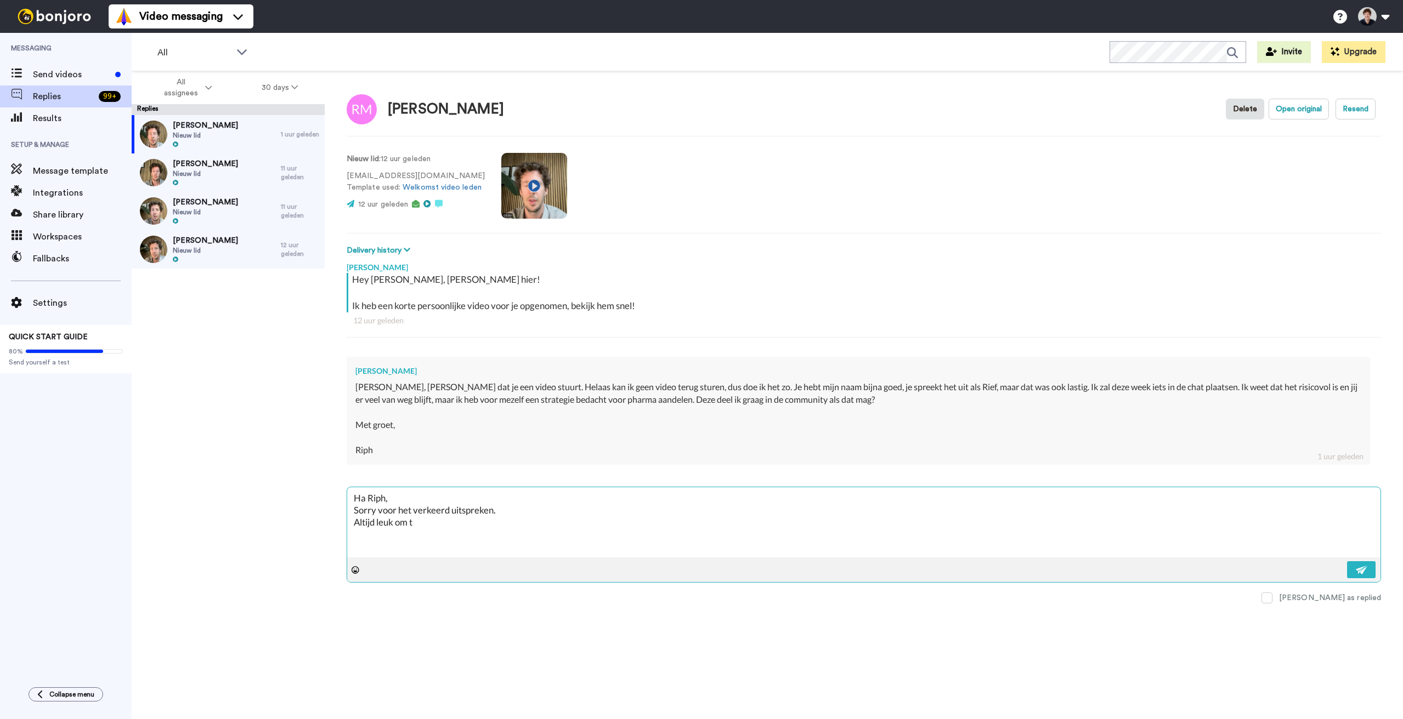
type textarea "x"
type textarea "Ha Riph, Sorry voor het verkeerd uitspreken. Altijd leuk om te"
type textarea "x"
type textarea "Ha Riph, Sorry voor het verkeerd uitspreken. Altijd leuk om te l"
type textarea "x"
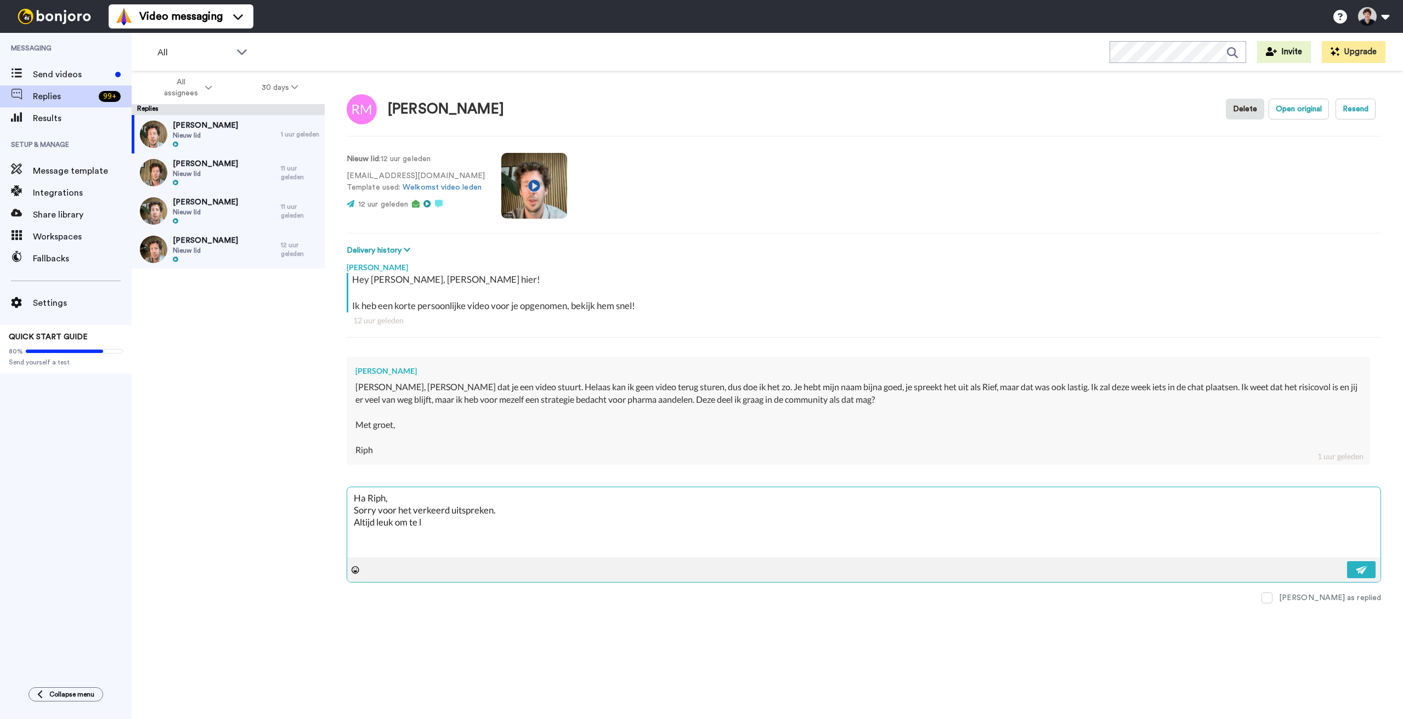
type textarea "Ha Riph, Sorry voor het verkeerd uitspreken. Altijd leuk om te le"
type textarea "x"
type textarea "Ha Riph, Sorry voor het verkeerd uitspreken. Altijd leuk om te ler"
type textarea "x"
type textarea "Ha Riph, Sorry voor het verkeerd uitspreken. Altijd leuk om te lere"
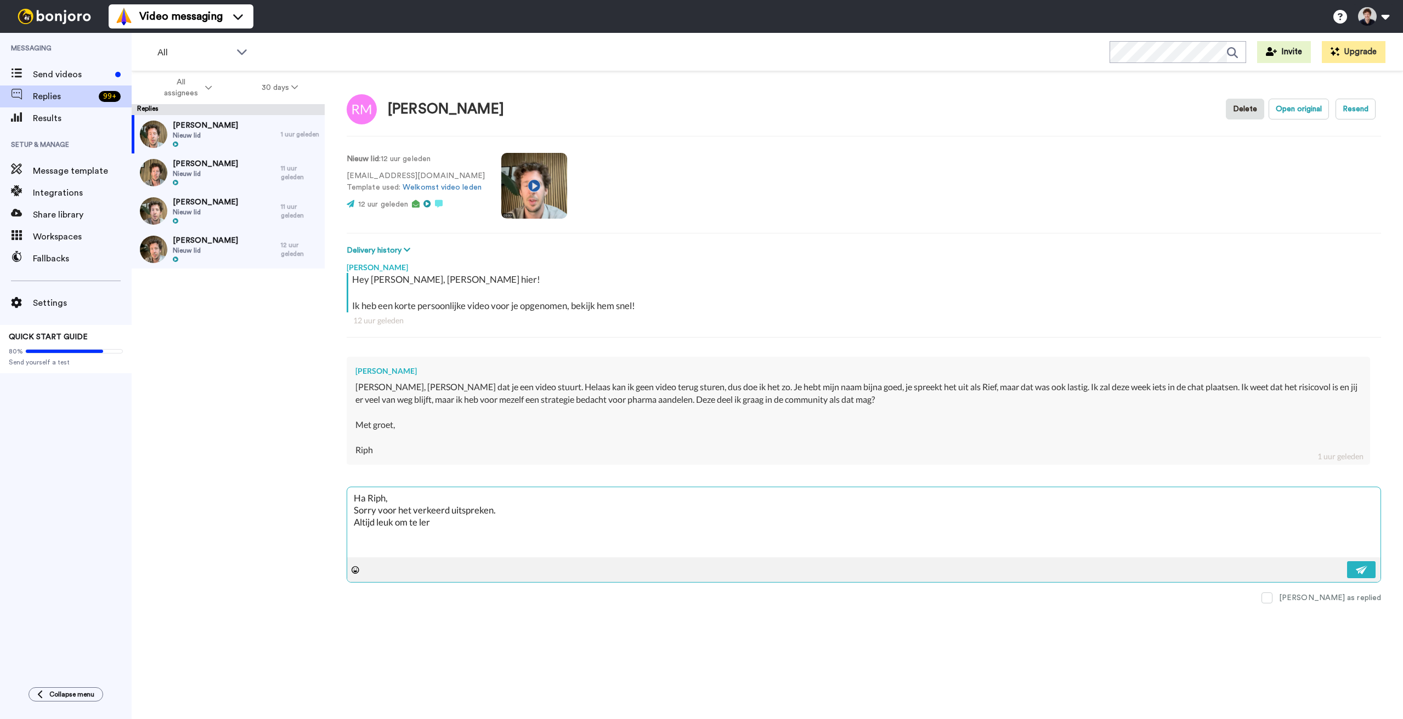
type textarea "x"
type textarea "Ha Riph, Sorry voor het verkeerd uitspreken. Altijd leuk om te leren"
type textarea "x"
type textarea "Ha Riph, Sorry voor het verkeerd uitspreken. Altijd leuk om te leren"
type textarea "x"
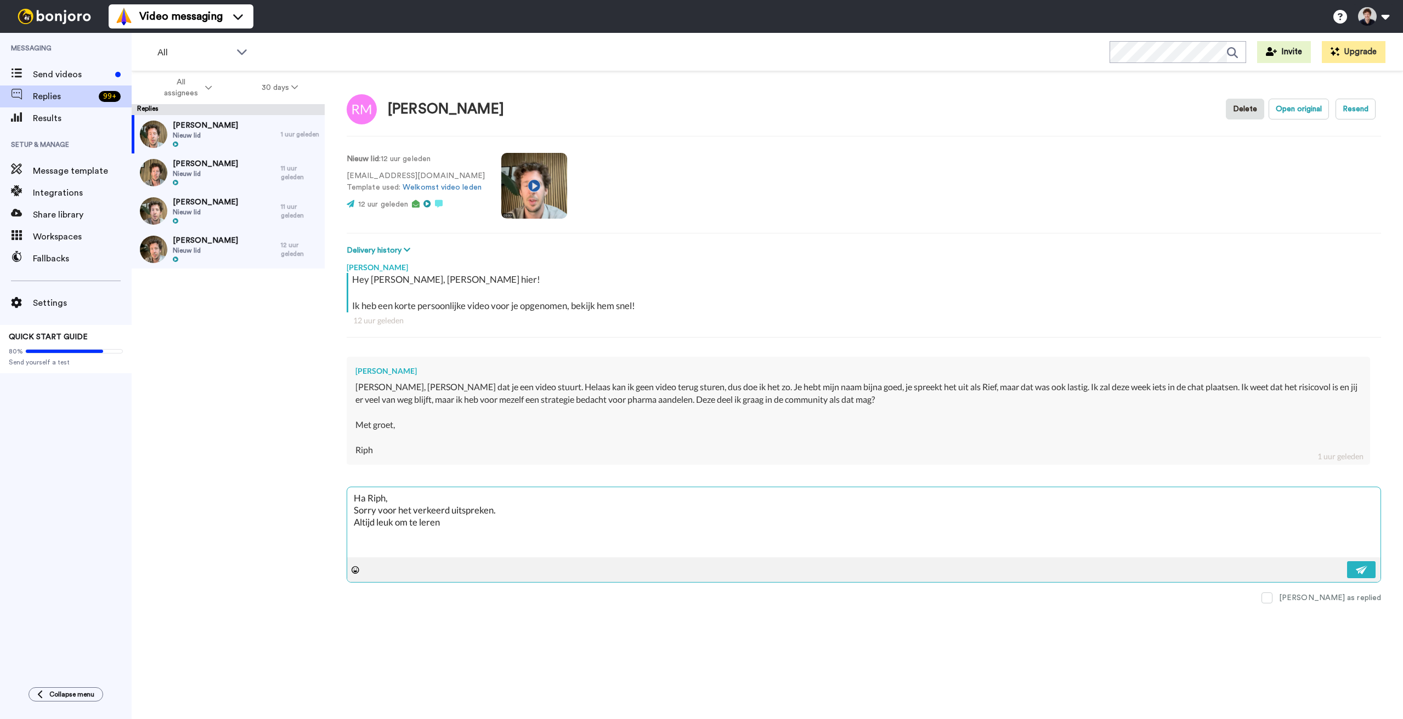
type textarea "Ha Riph, Sorry voor het verkeerd uitspreken. Altijd leuk om te leren v"
type textarea "x"
type textarea "Ha Riph, Sorry voor het verkeerd uitspreken. Altijd leuk om te leren va"
type textarea "x"
type textarea "Ha Riph, Sorry voor het verkeerd uitspreken. Altijd leuk om te leren van"
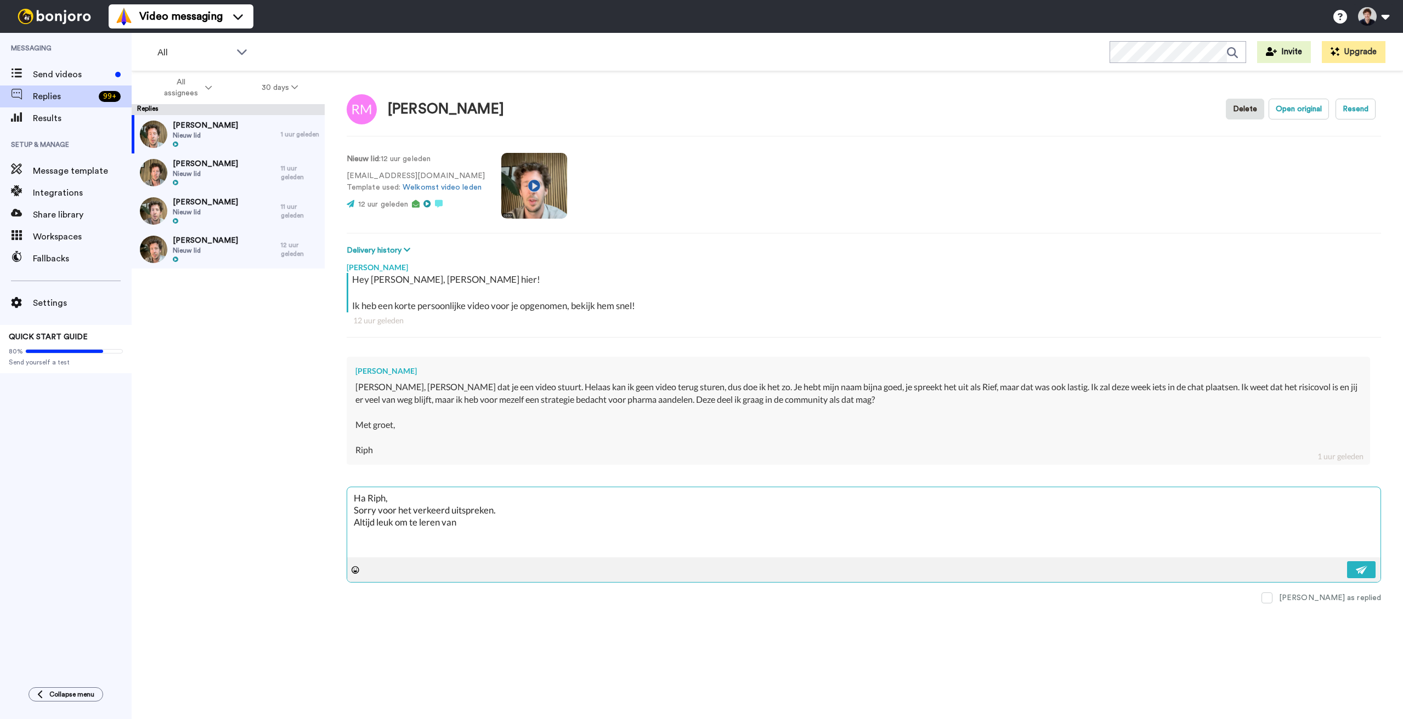
type textarea "x"
type textarea "Ha Riph, Sorry voor het verkeerd uitspreken. Altijd leuk om te leren van"
type textarea "x"
type textarea "Ha Riph, Sorry voor het verkeerd uitspreken. Altijd leuk om te leren van a"
type textarea "x"
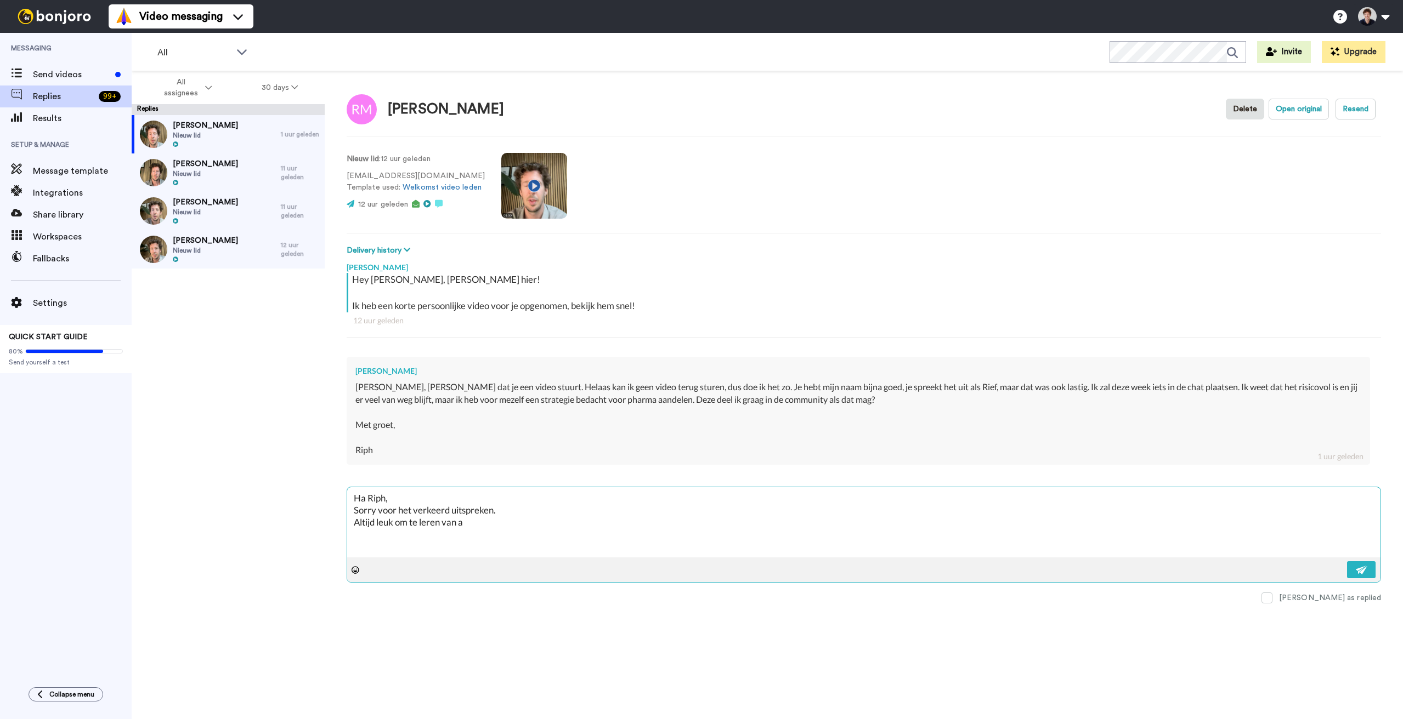
type textarea "Ha Riph, Sorry voor het verkeerd uitspreken. Altijd leuk om te leren van an"
type textarea "x"
type textarea "Ha Riph, Sorry voor het verkeerd uitspreken. Altijd leuk om te leren van and"
type textarea "x"
type textarea "Ha Riph, Sorry voor het verkeerd uitspreken. Altijd leuk om te leren van ande"
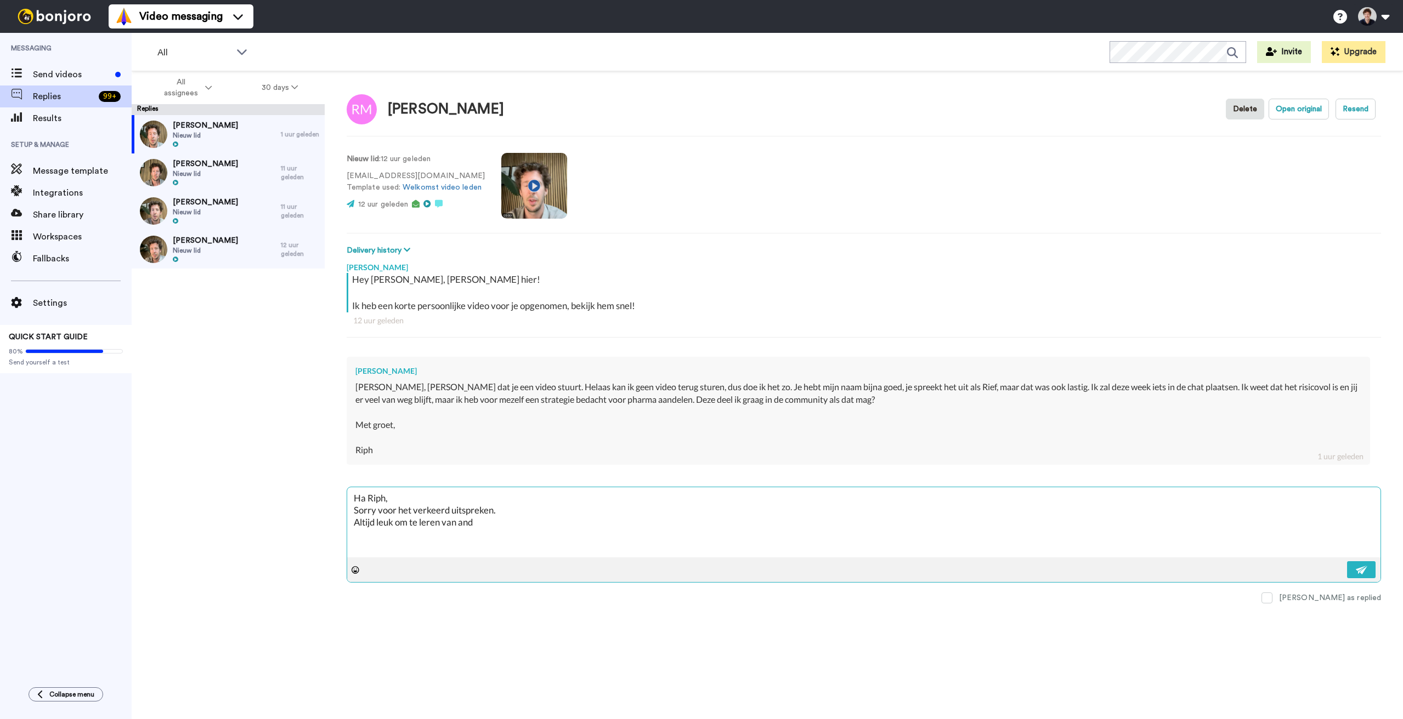
type textarea "x"
type textarea "Ha Riph, Sorry voor het verkeerd uitspreken. Altijd leuk om te leren van ander"
type textarea "x"
type textarea "Ha Riph, Sorry voor het verkeerd uitspreken. Altijd leuk om te leren van andere"
type textarea "x"
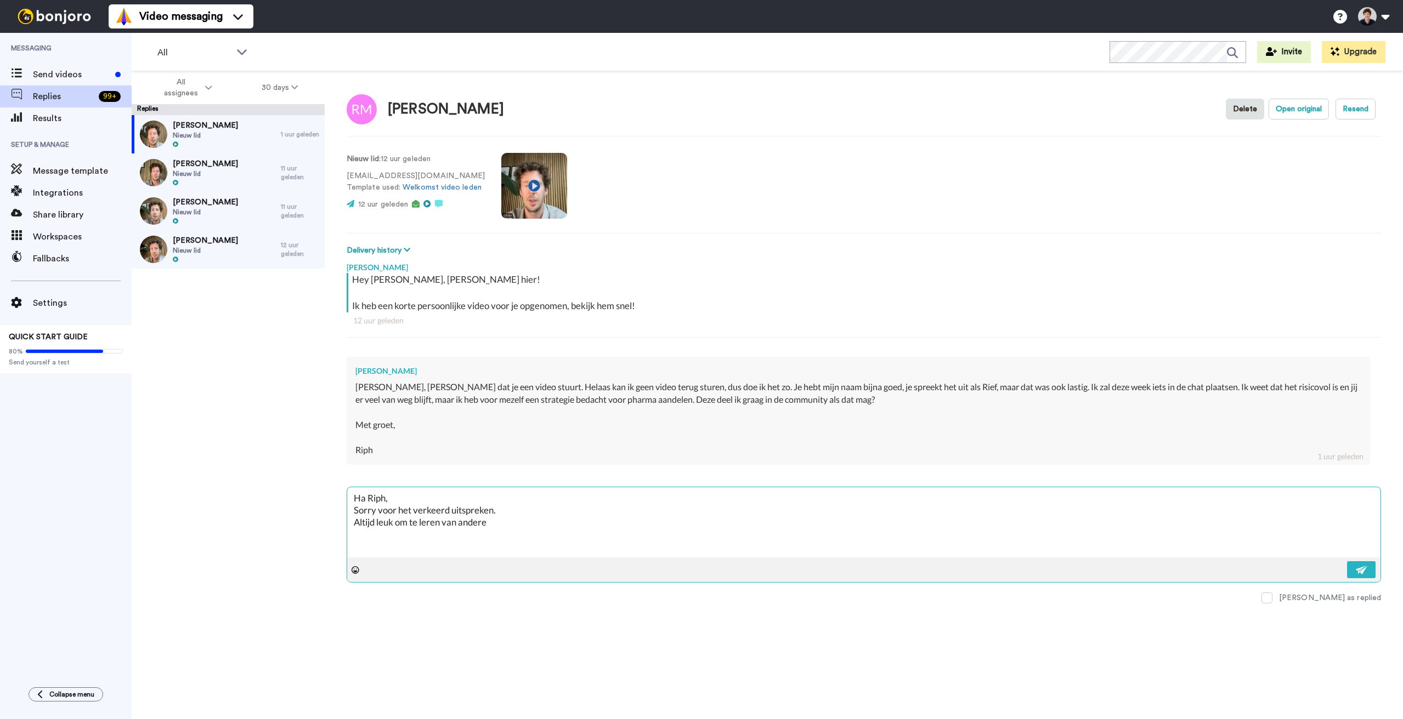
type textarea "Ha Riph, Sorry voor het verkeerd uitspreken. Altijd leuk om te leren van andere"
type textarea "x"
type textarea "Ha Riph, Sorry voor het verkeerd uitspreken. Altijd leuk om te leren van andere…"
type textarea "x"
type textarea "Ha Riph, Sorry voor het verkeerd uitspreken. Altijd leuk om te leren van andere…"
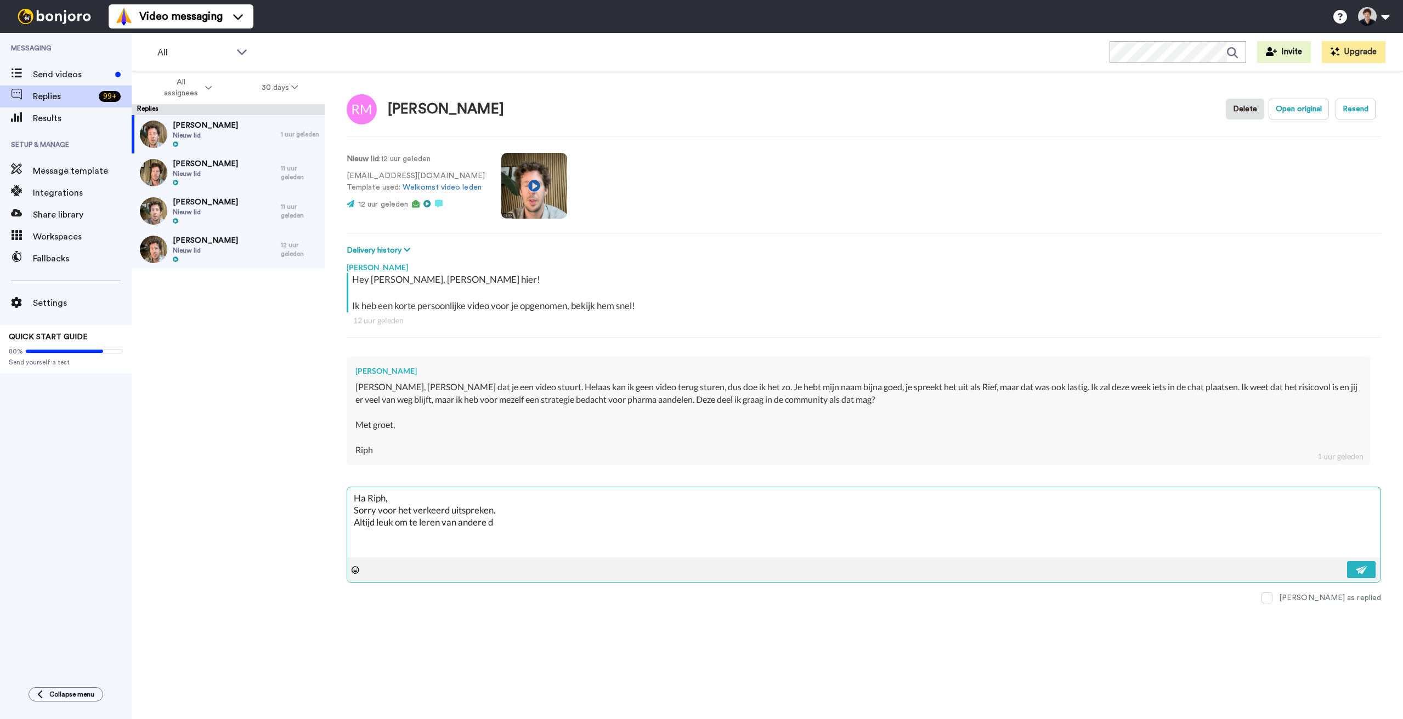
type textarea "x"
type textarea "Ha Riph, Sorry voor het verkeerd uitspreken. Altijd leuk om te leren van andere…"
type textarea "x"
type textarea "Ha Riph, Sorry voor het verkeerd uitspreken. Altijd leuk om te leren van andere…"
type textarea "x"
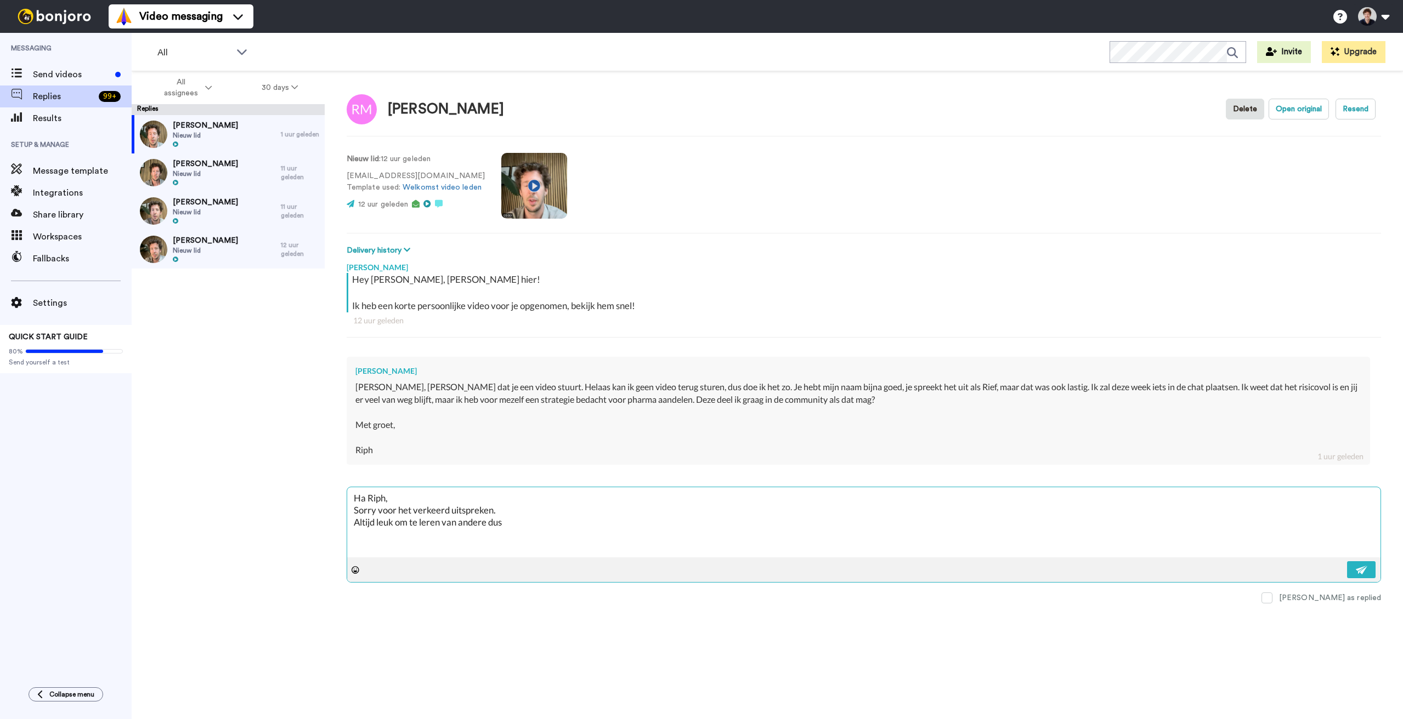
type textarea "Ha Riph, Sorry voor het verkeerd uitspreken. Altijd leuk om te leren van andere…"
type textarea "x"
type textarea "Ha Riph, Sorry voor het verkeerd uitspreken. Altijd leuk om te leren van andere…"
type textarea "x"
type textarea "Ha Riph, Sorry voor het verkeerd uitspreken. Altijd leuk om te leren van andere…"
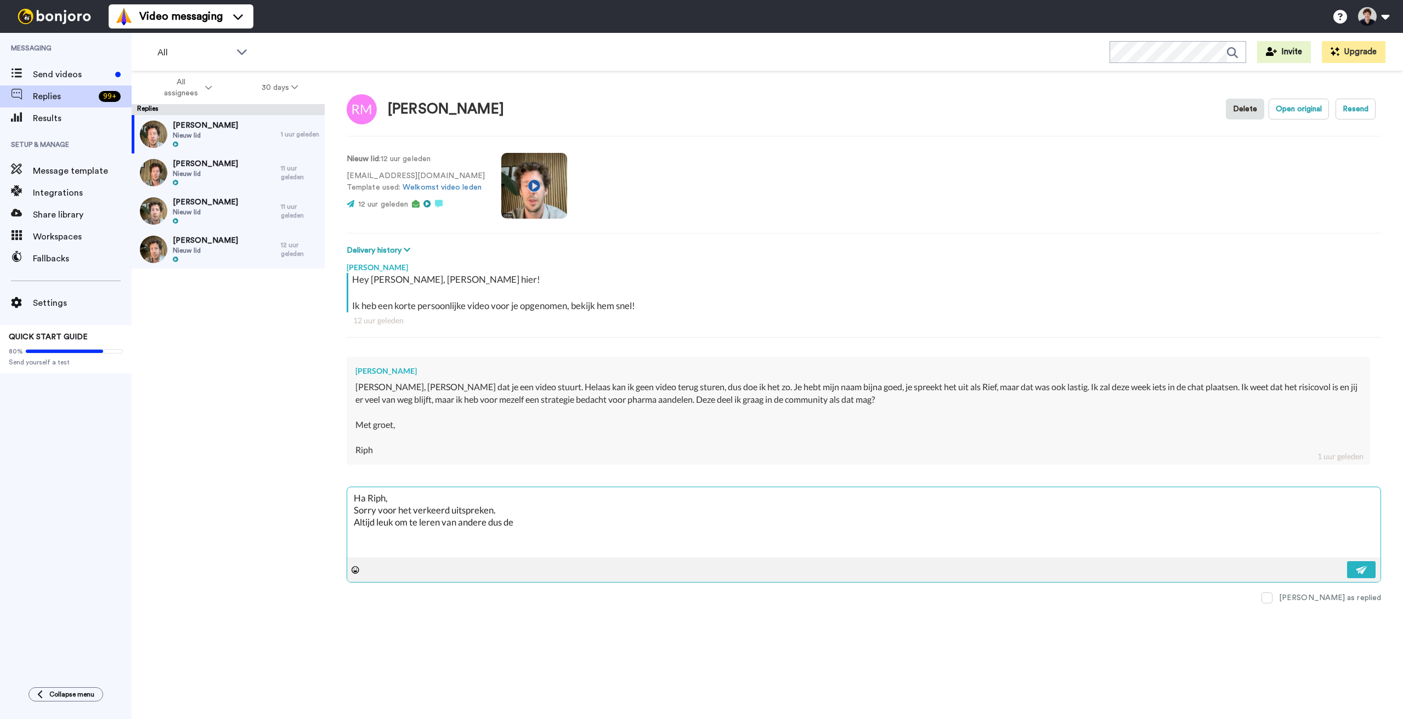
type textarea "x"
type textarea "Ha Riph, Sorry voor het verkeerd uitspreken. Altijd leuk om te leren van andere…"
type textarea "x"
type textarea "Ha Riph, Sorry voor het verkeerd uitspreken. Altijd leuk om te leren van andere…"
type textarea "x"
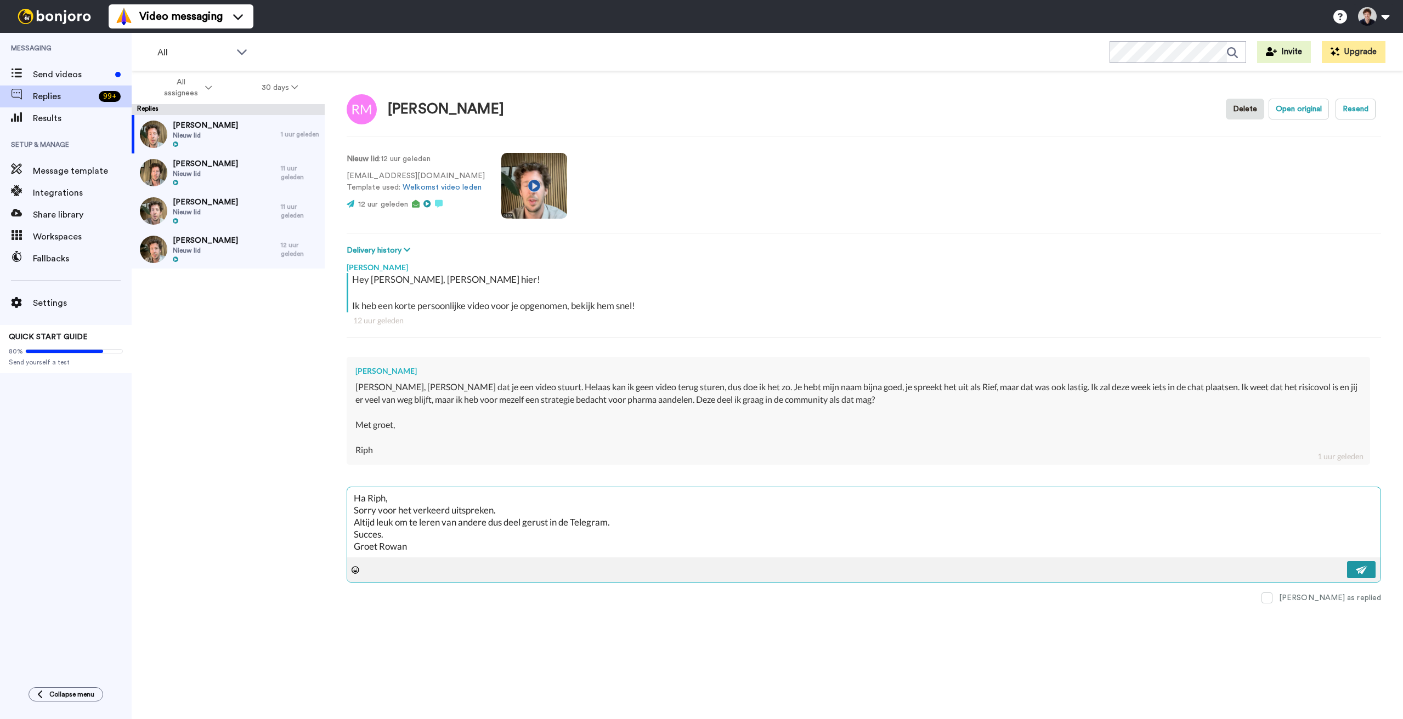
click at [1358, 563] on button at bounding box center [1361, 569] width 29 height 17
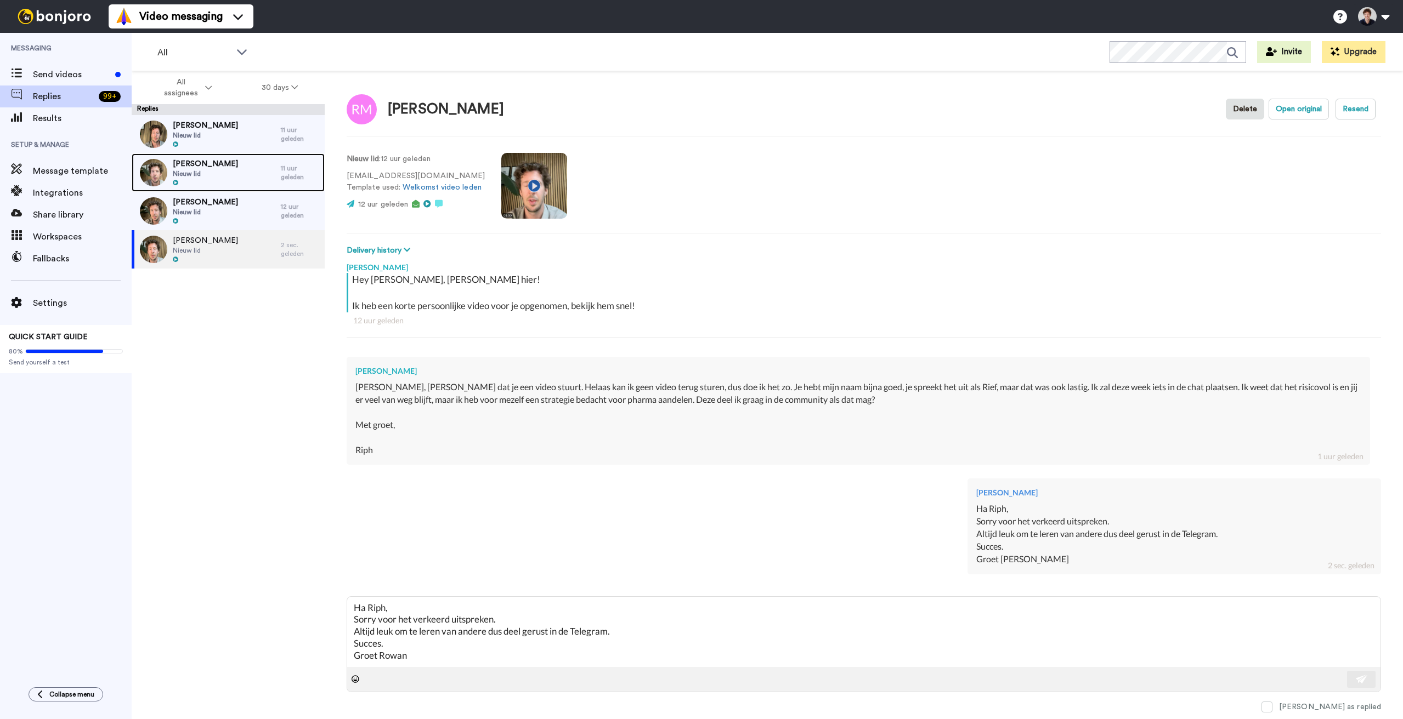
click at [209, 165] on span "[PERSON_NAME]" at bounding box center [205, 163] width 65 height 11
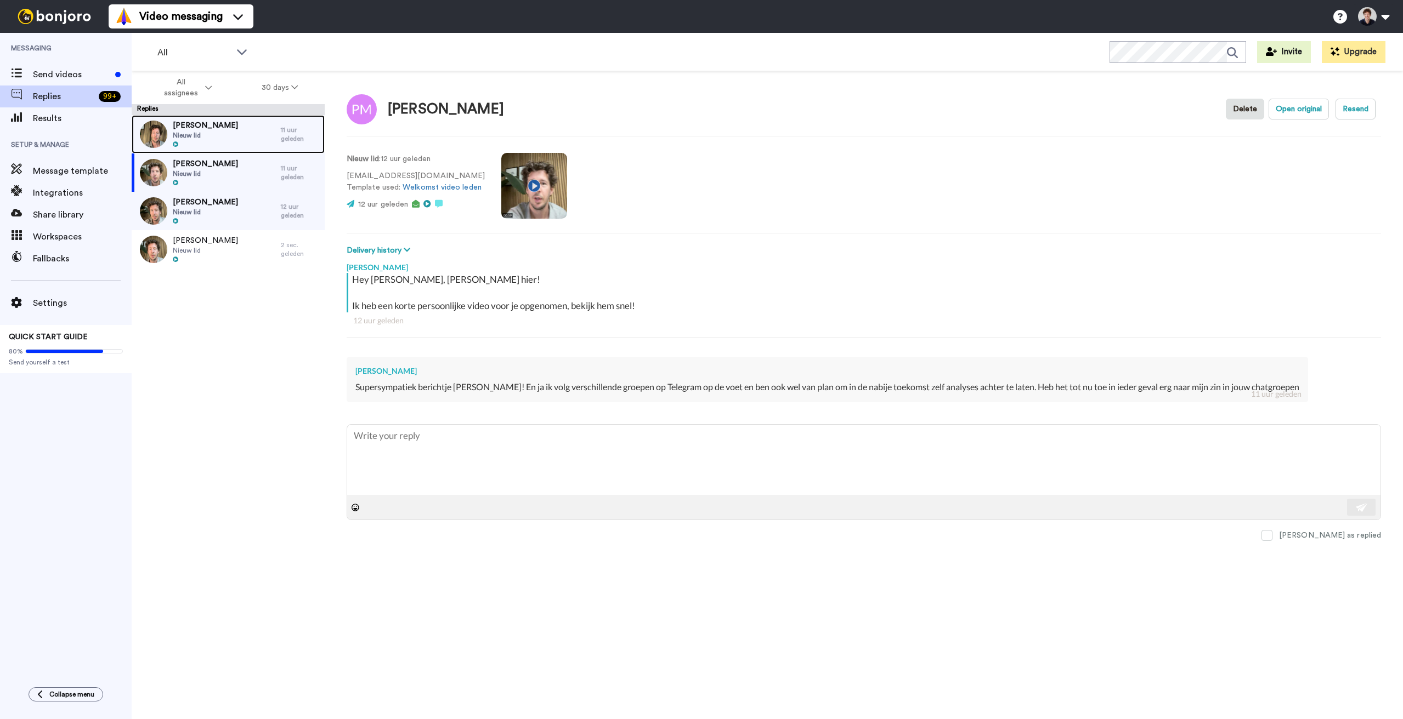
click at [204, 131] on span "Nieuw lid" at bounding box center [205, 135] width 65 height 9
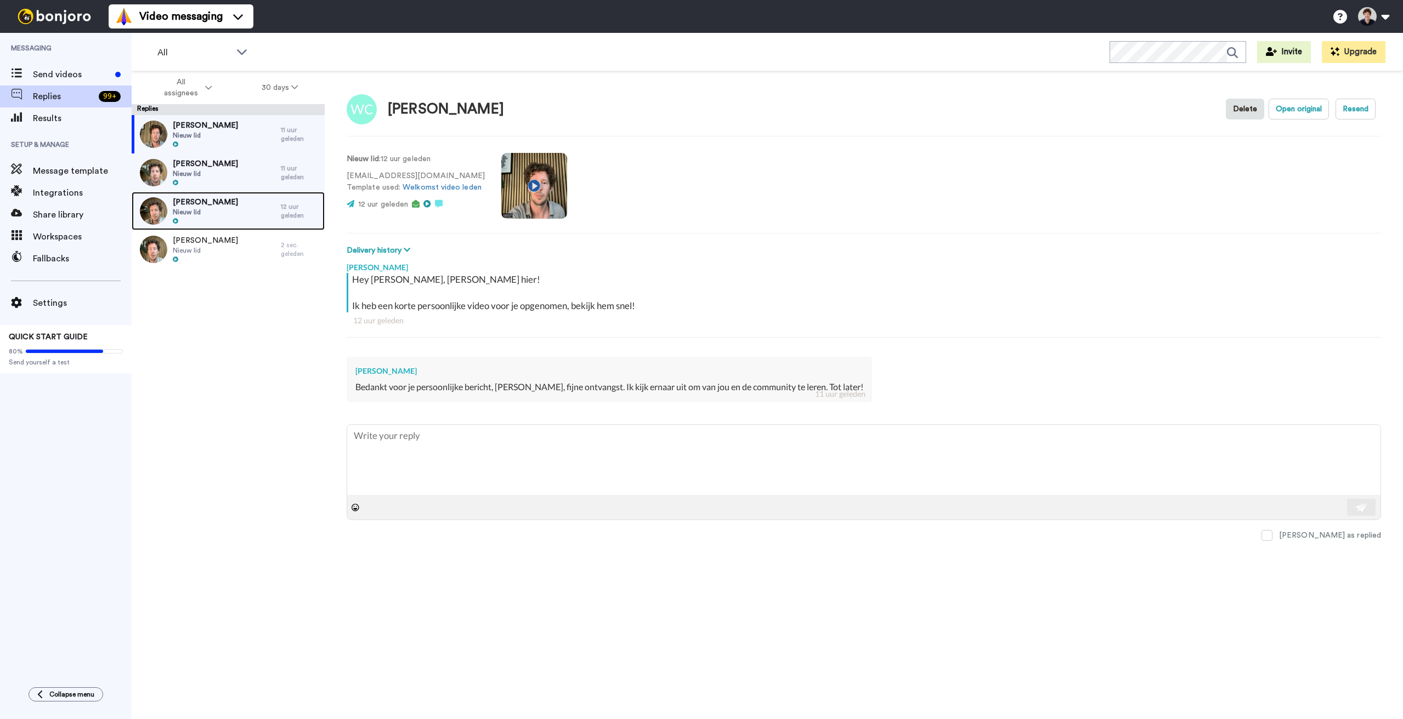
click at [201, 208] on span "Nieuw lid" at bounding box center [205, 212] width 65 height 9
